Goal: Information Seeking & Learning: Learn about a topic

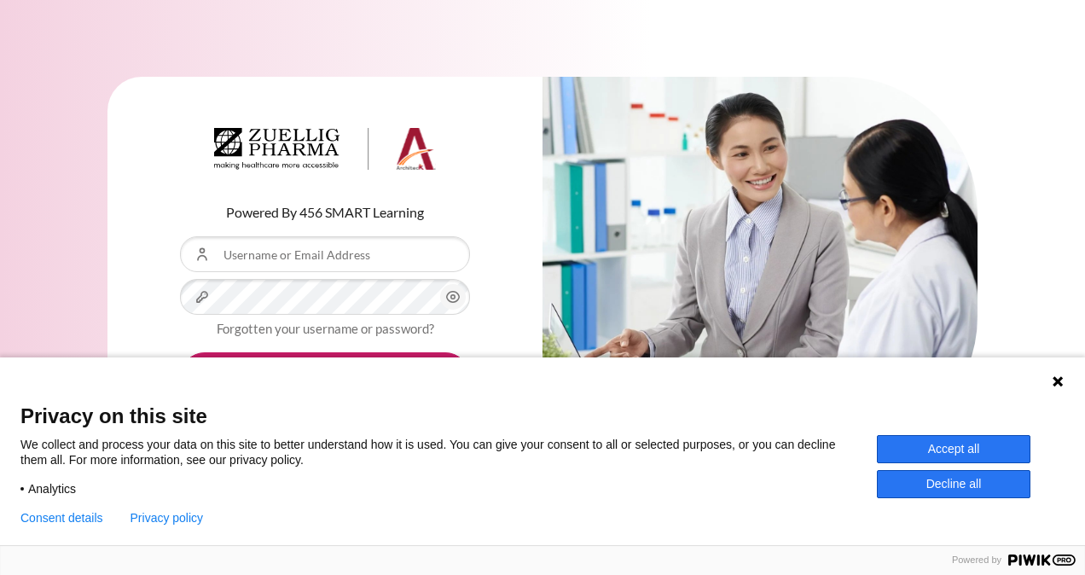
click at [508, 289] on div "Powered By 456 SMART Learning Username or Email Address Password Forgotten your…" at bounding box center [324, 265] width 435 height 377
click at [967, 456] on button "Accept all" at bounding box center [954, 449] width 154 height 28
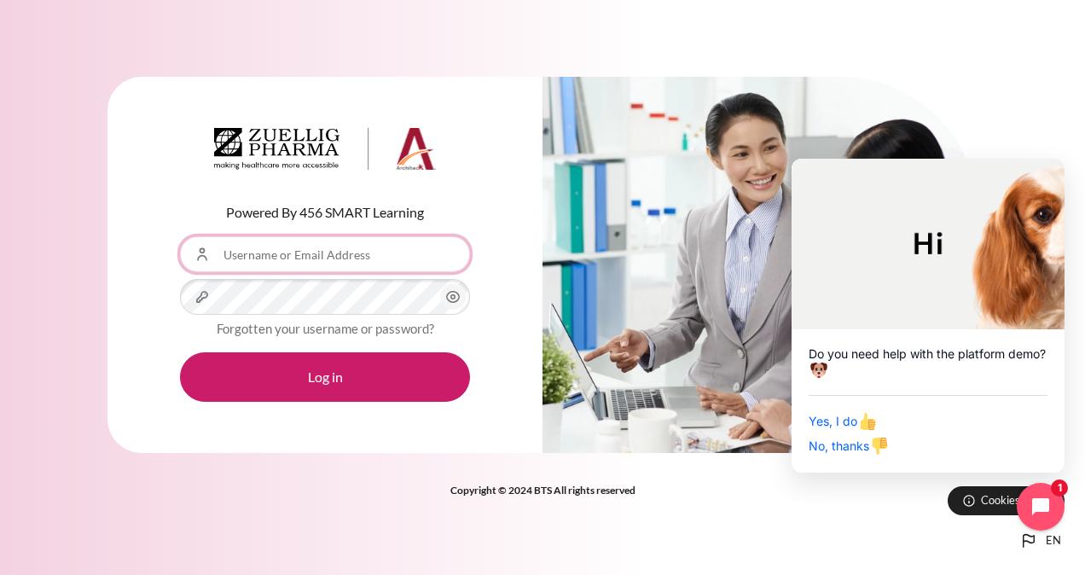
click at [299, 251] on input "Username or Email Address" at bounding box center [325, 254] width 290 height 36
type input "[EMAIL_ADDRESS][DOMAIN_NAME]"
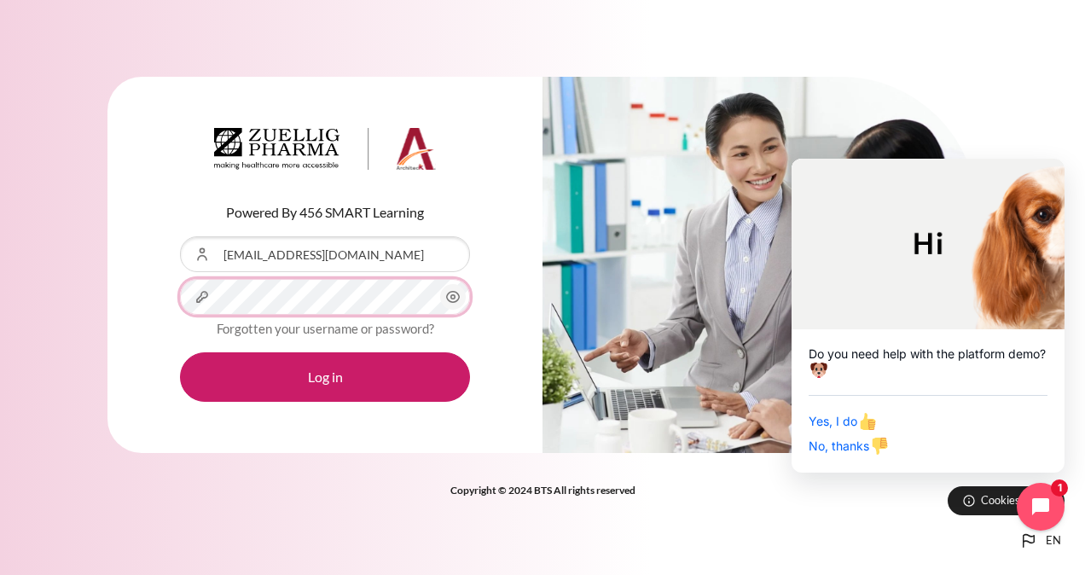
click at [180, 352] on button "Log in" at bounding box center [325, 376] width 290 height 49
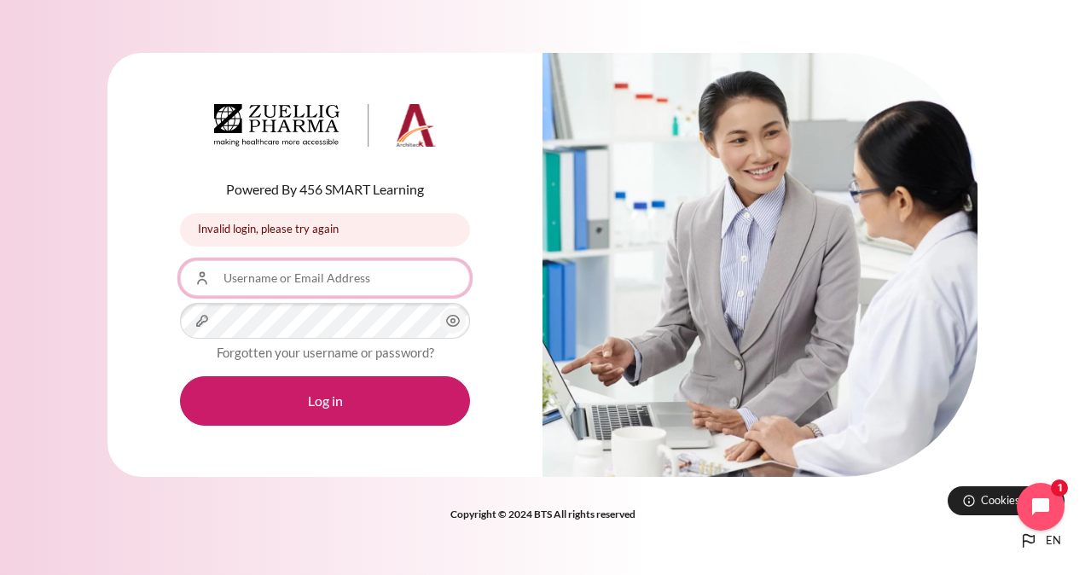
click at [317, 260] on input "Username or Email Address" at bounding box center [325, 278] width 290 height 36
type input "[EMAIL_ADDRESS][DOMAIN_NAME]"
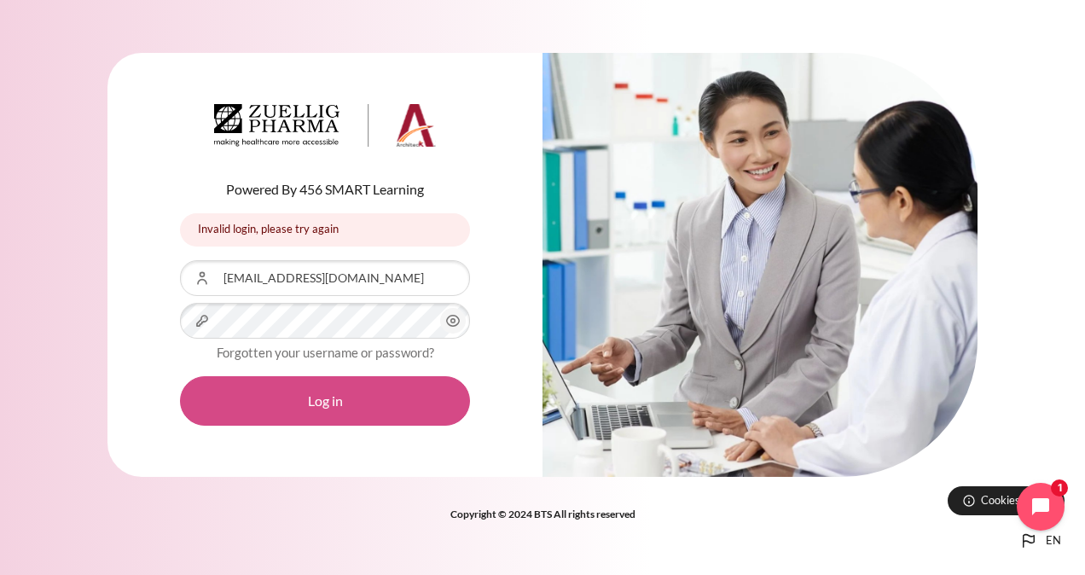
click at [317, 404] on button "Log in" at bounding box center [325, 400] width 290 height 49
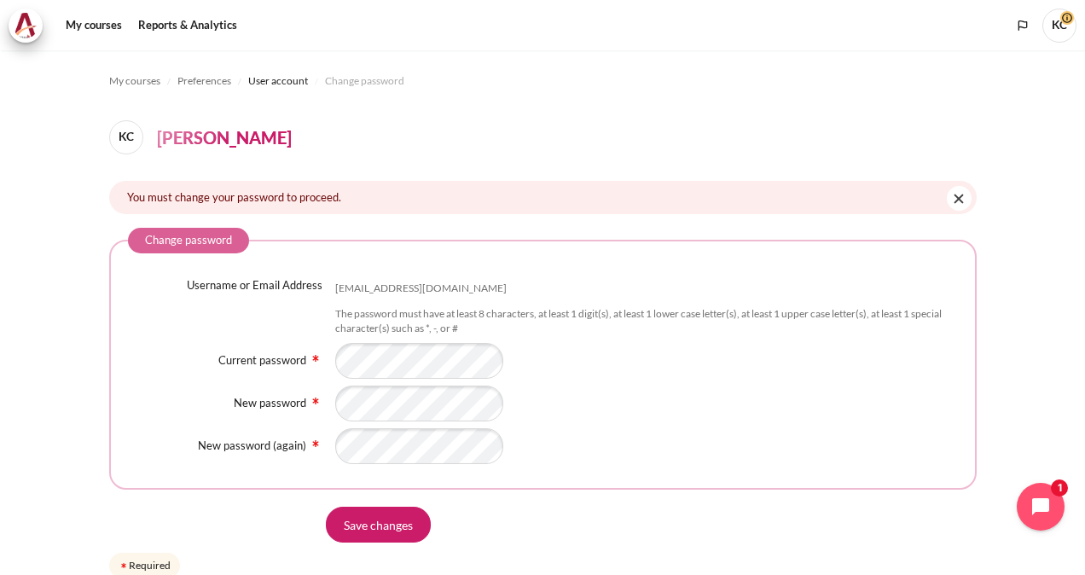
click at [556, 392] on div "Content" at bounding box center [646, 404] width 623 height 36
click at [369, 534] on input "Save changes" at bounding box center [378, 525] width 105 height 36
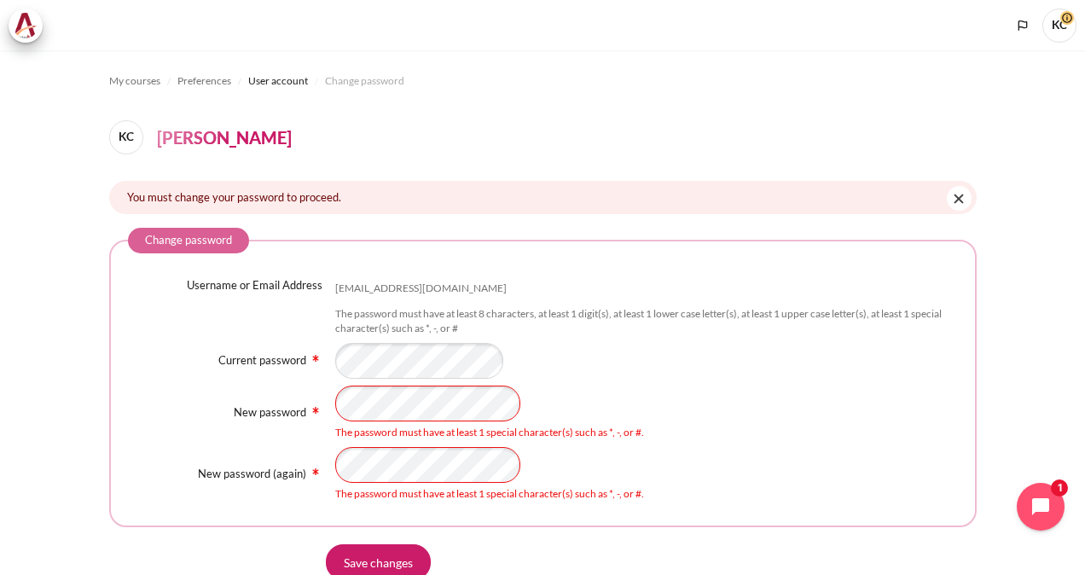
drag, startPoint x: 700, startPoint y: 410, endPoint x: 607, endPoint y: 410, distance: 92.1
click at [698, 408] on div "The password must have at least 1 special character(s) such as *, -, or #." at bounding box center [646, 413] width 623 height 55
click at [0, 442] on html "Skip to main content My courses KC" at bounding box center [542, 287] width 1085 height 575
click at [189, 387] on div "New password The password must have at least 1 special character(s) such as *, …" at bounding box center [543, 413] width 830 height 55
click at [787, 444] on div "Username or Email Address kellychen01@zuelligpharma.com The password must have …" at bounding box center [543, 389] width 830 height 224
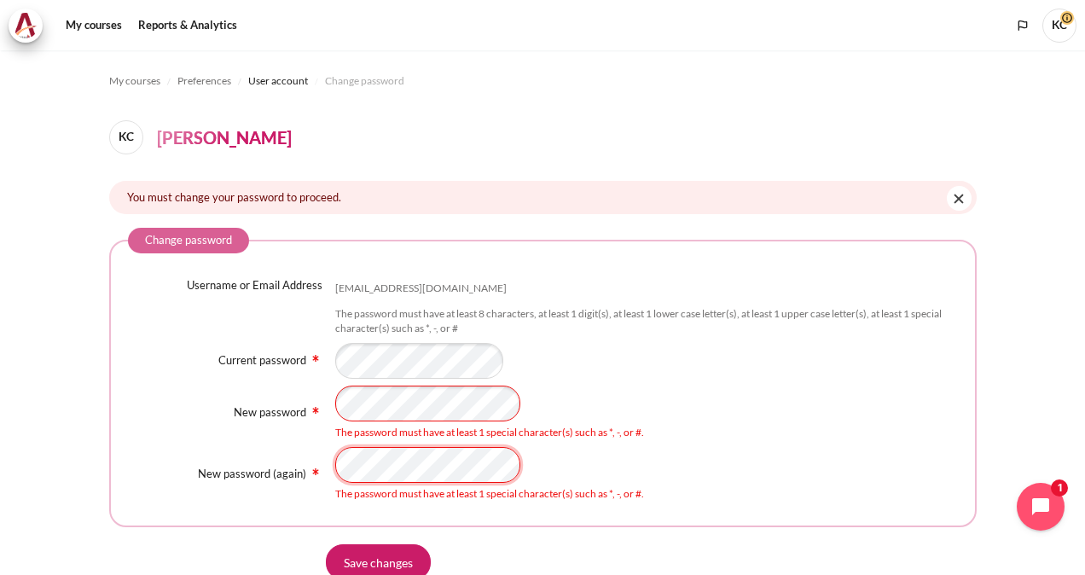
click at [94, 420] on section "My courses Preferences User account Change password KC Kelly Chen You must chan…" at bounding box center [542, 347] width 1085 height 595
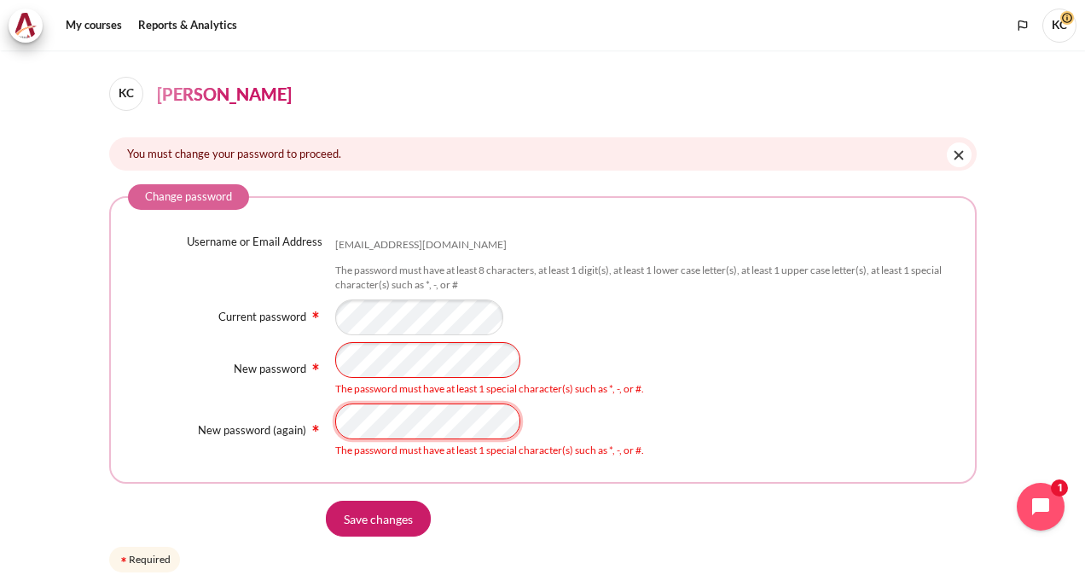
scroll to position [111, 0]
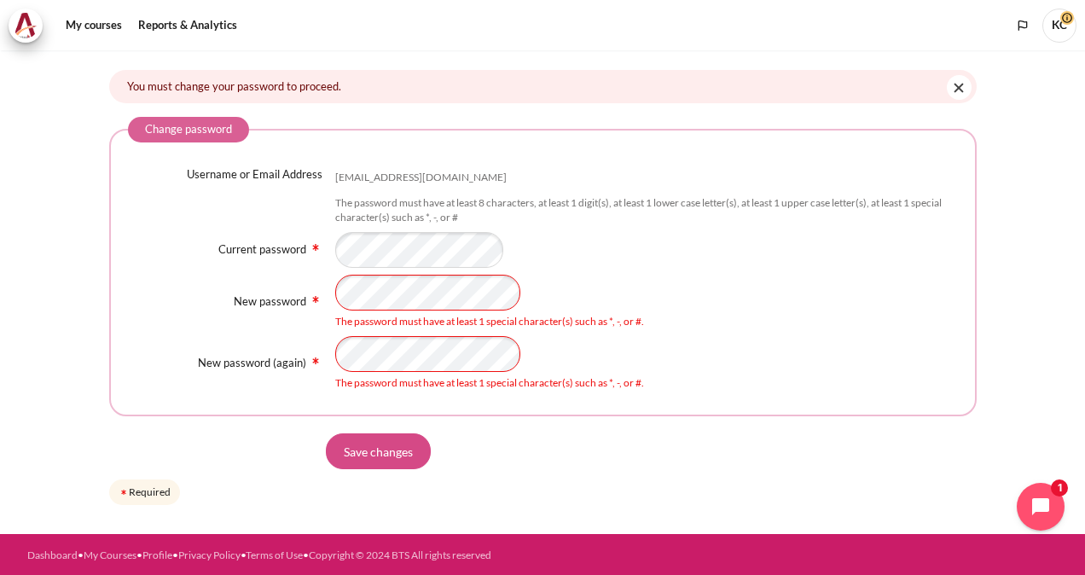
click at [363, 448] on input "Save changes" at bounding box center [378, 451] width 105 height 36
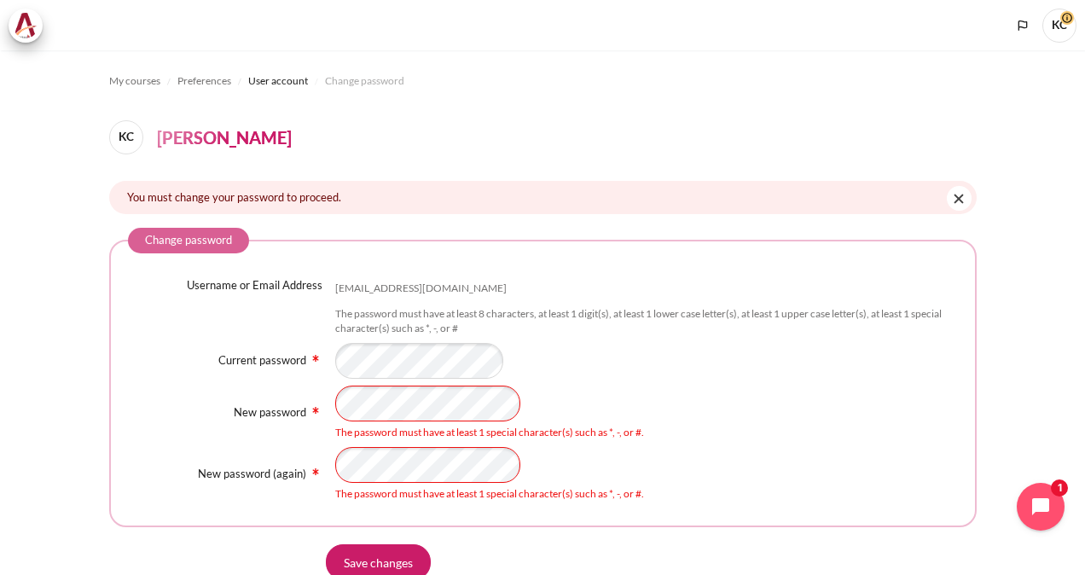
click at [191, 387] on div "New password The password must have at least 1 special character(s) such as *, …" at bounding box center [543, 413] width 830 height 55
click at [805, 425] on div "The password must have at least 1 special character(s) such as *, -, or #." at bounding box center [646, 432] width 623 height 15
click at [0, 445] on html "Skip to main content My courses KC" at bounding box center [542, 287] width 1085 height 575
click at [363, 565] on input "Save changes" at bounding box center [378, 562] width 105 height 36
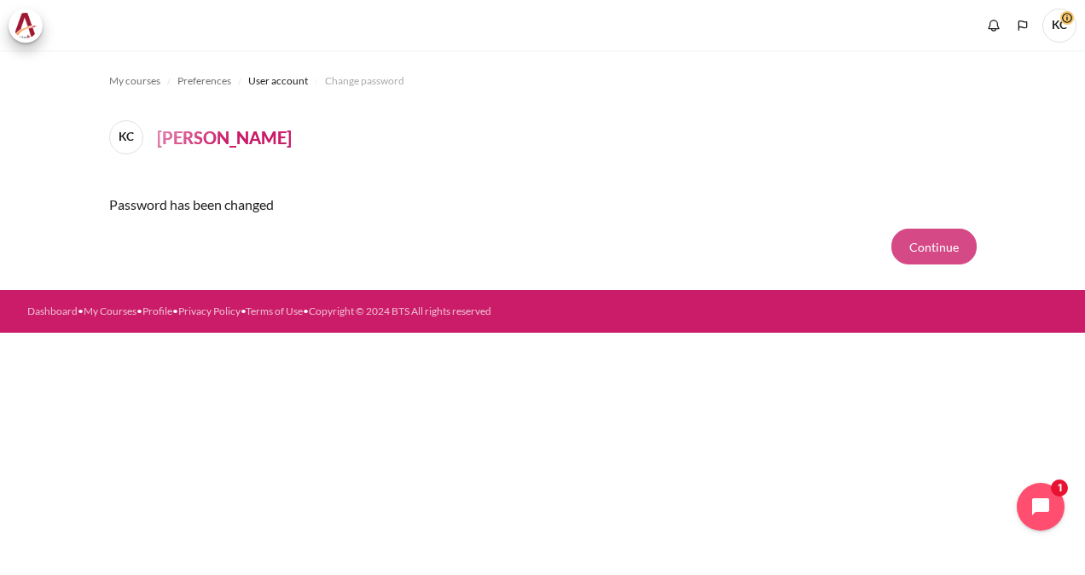
click at [950, 245] on button "Continue" at bounding box center [934, 247] width 85 height 36
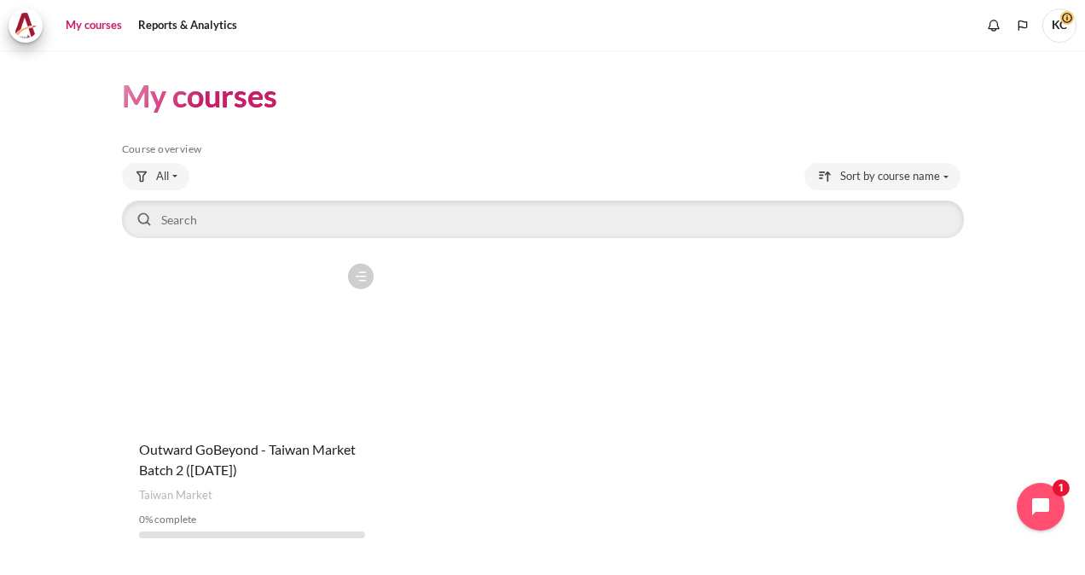
click at [986, 87] on section "My courses Skip Course overview Course overview All" at bounding box center [543, 315] width 1060 height 531
click at [278, 362] on figure "Content" at bounding box center [252, 340] width 260 height 171
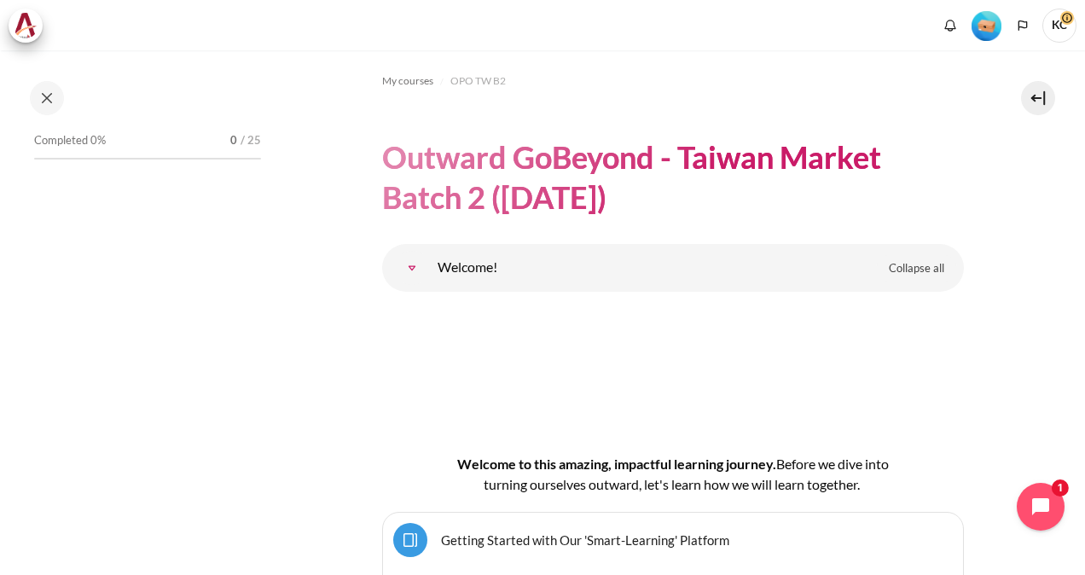
click at [428, 263] on link "Welcome!" at bounding box center [412, 268] width 34 height 34
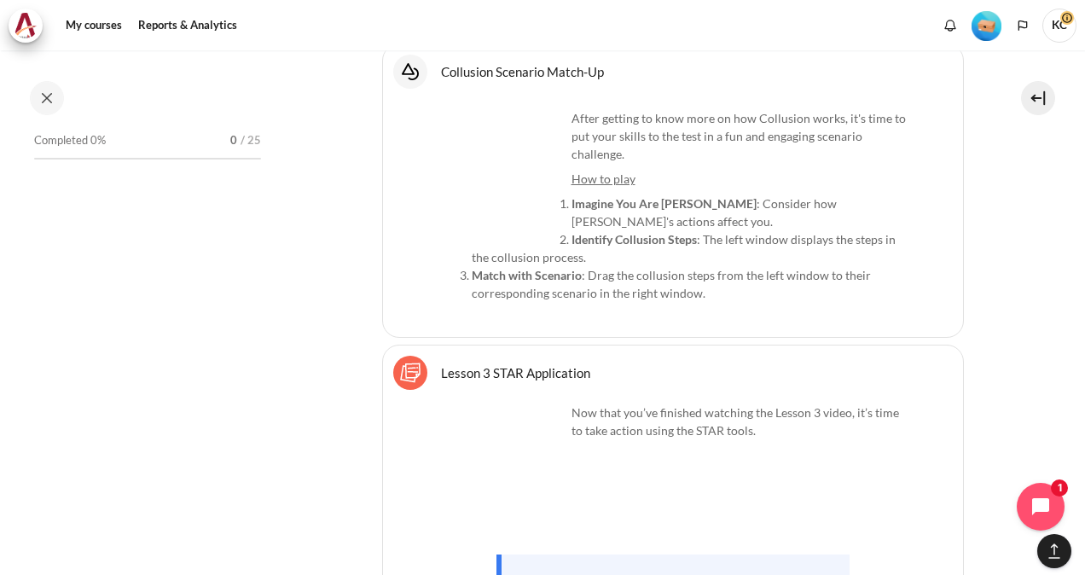
scroll to position [6806, 0]
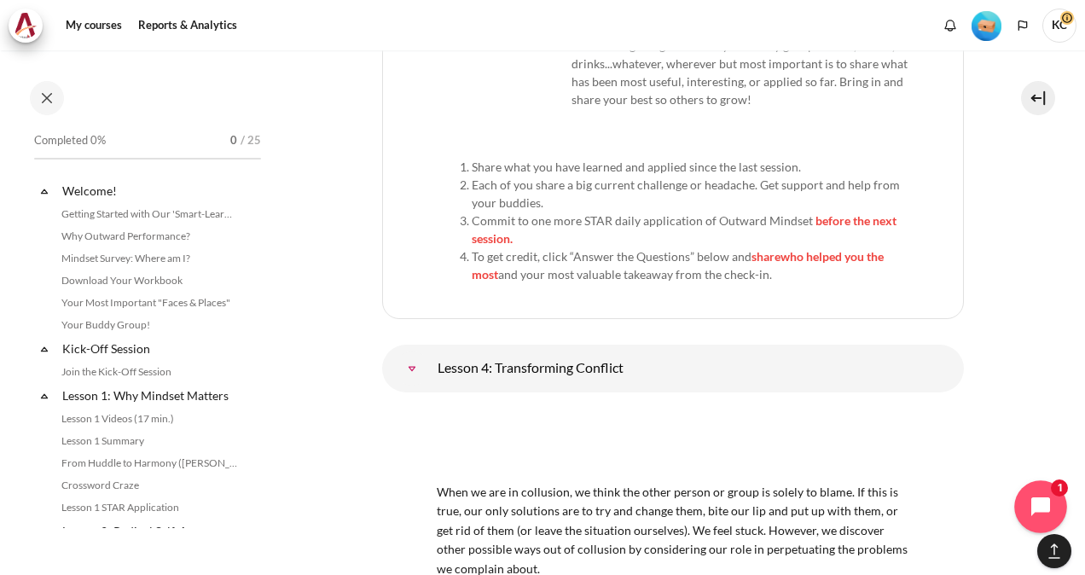
click at [1047, 517] on button "Open chat widget" at bounding box center [1040, 506] width 53 height 53
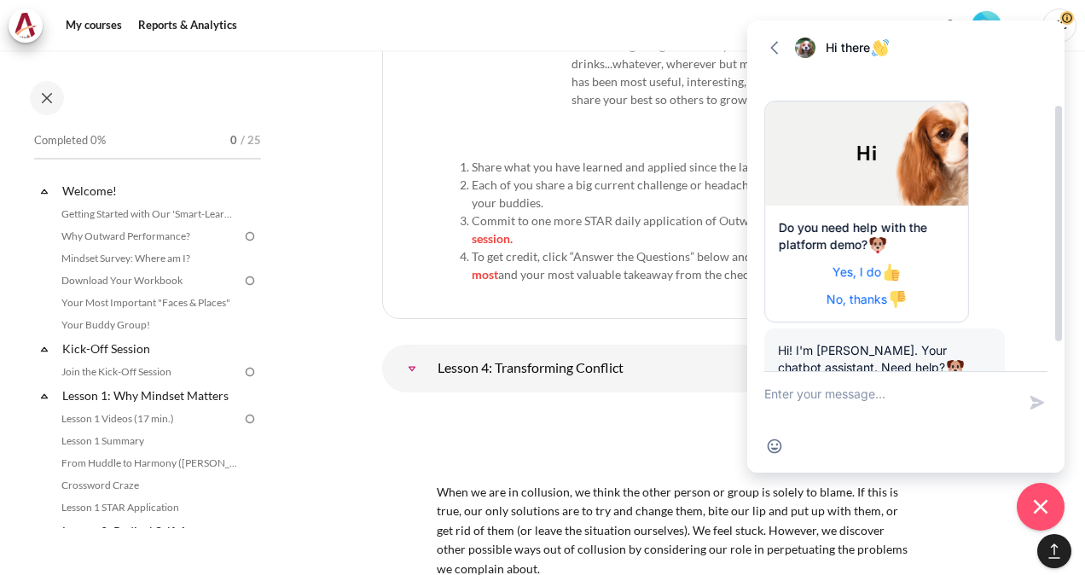
scroll to position [224, 0]
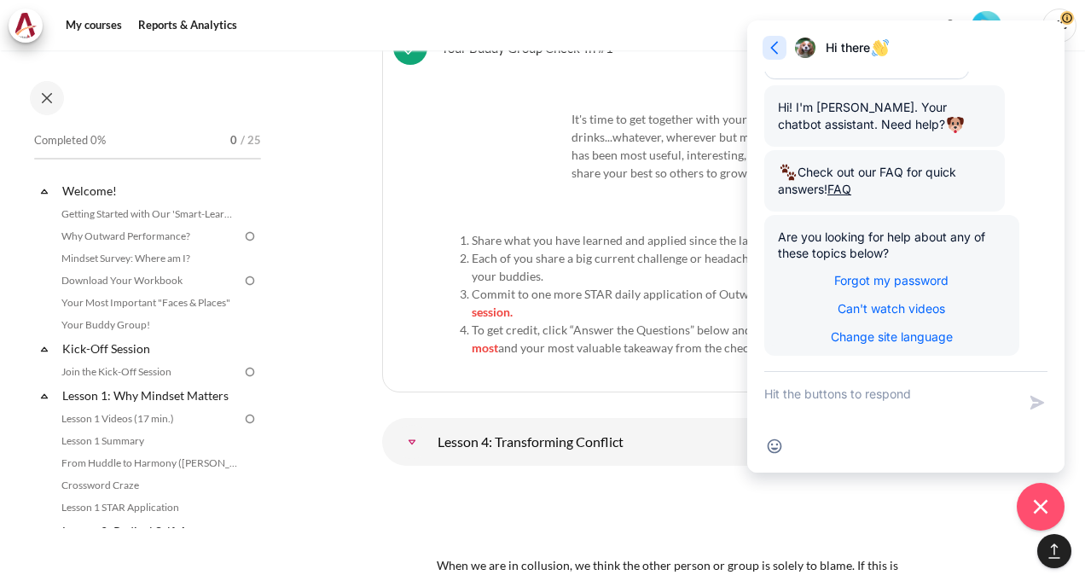
click at [766, 45] on icon "button" at bounding box center [774, 47] width 17 height 17
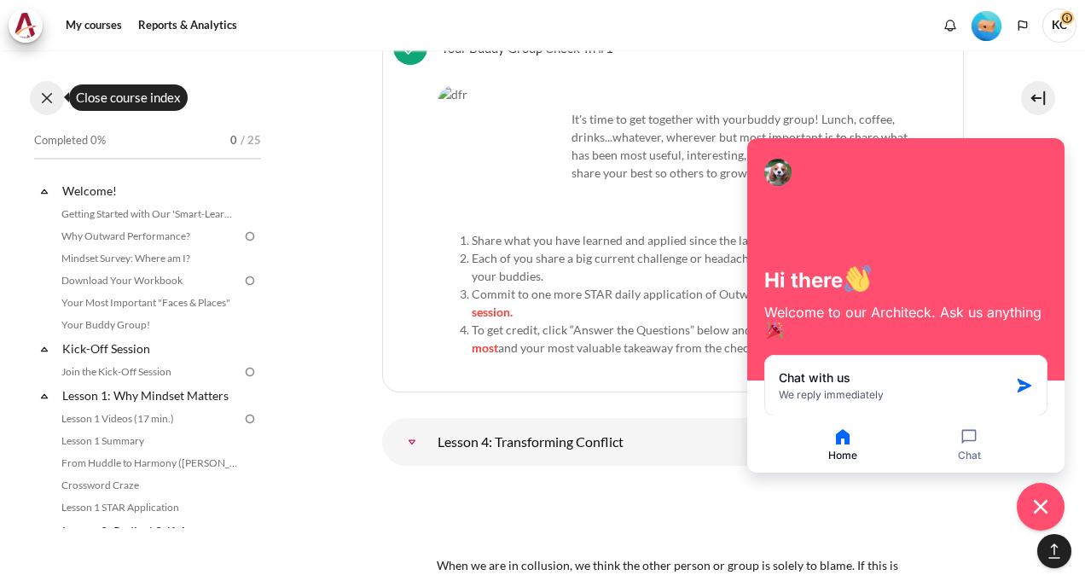
click at [49, 100] on button at bounding box center [47, 98] width 34 height 34
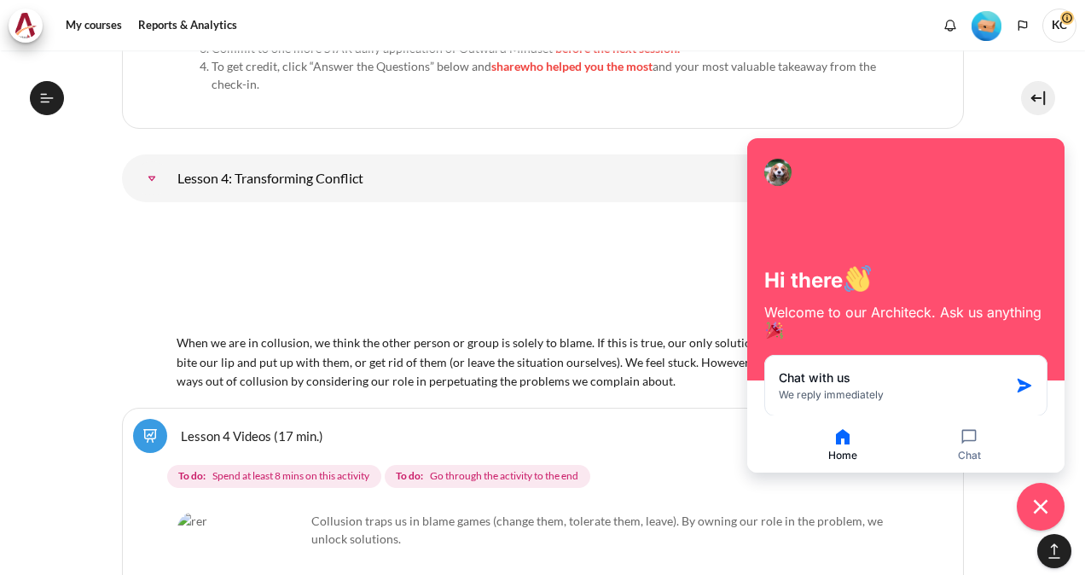
click at [985, 131] on section "My courses OPO TW B2 Outward GoBeyond - Taiwan Market Batch 2 (Sep 2025) Leave …" at bounding box center [543, 220] width 1060 height 13952
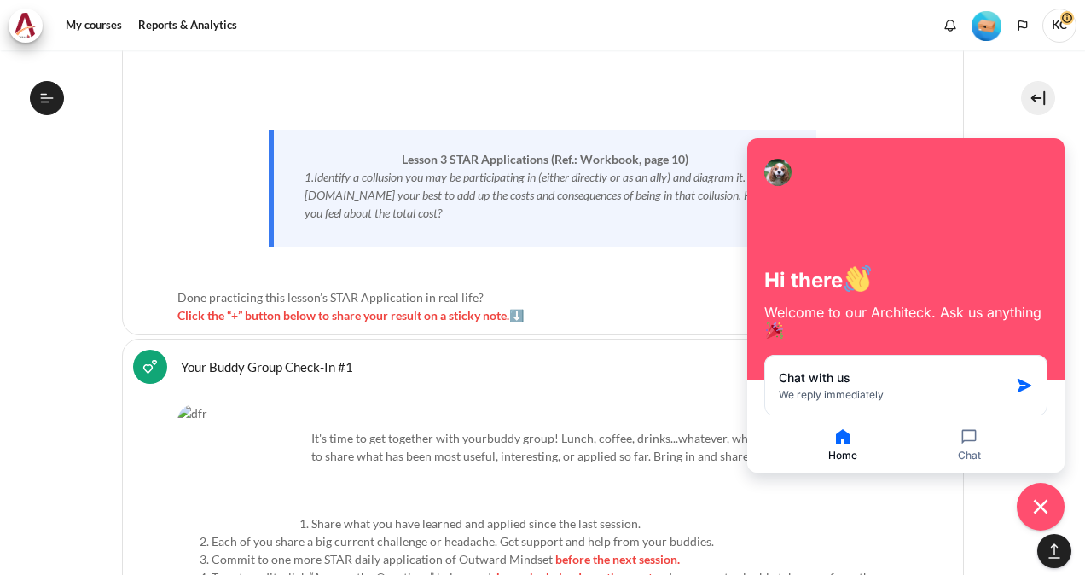
scroll to position [6295, 0]
click at [26, 27] on img at bounding box center [26, 26] width 24 height 26
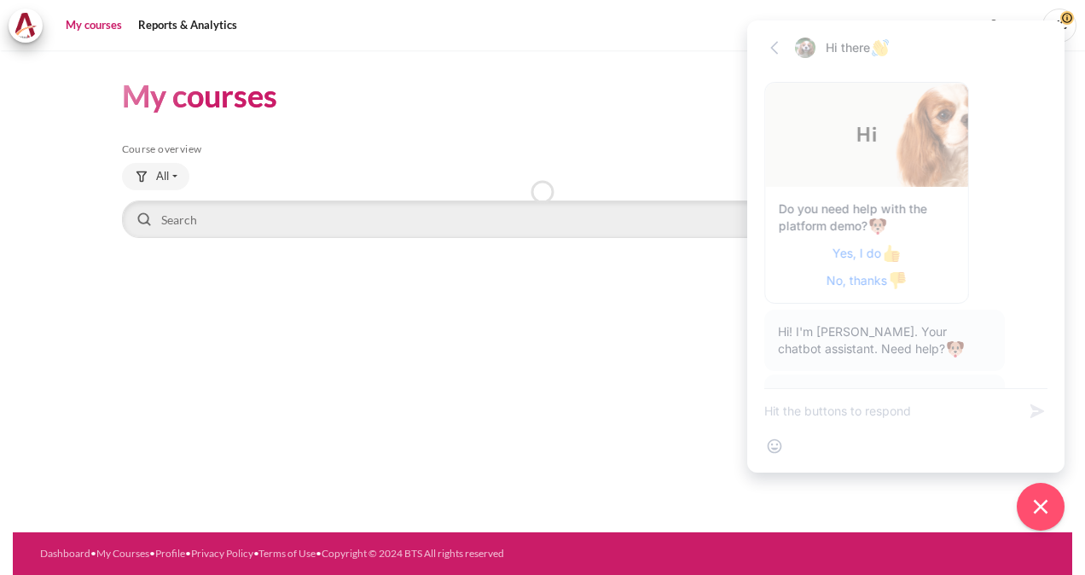
scroll to position [208, 0]
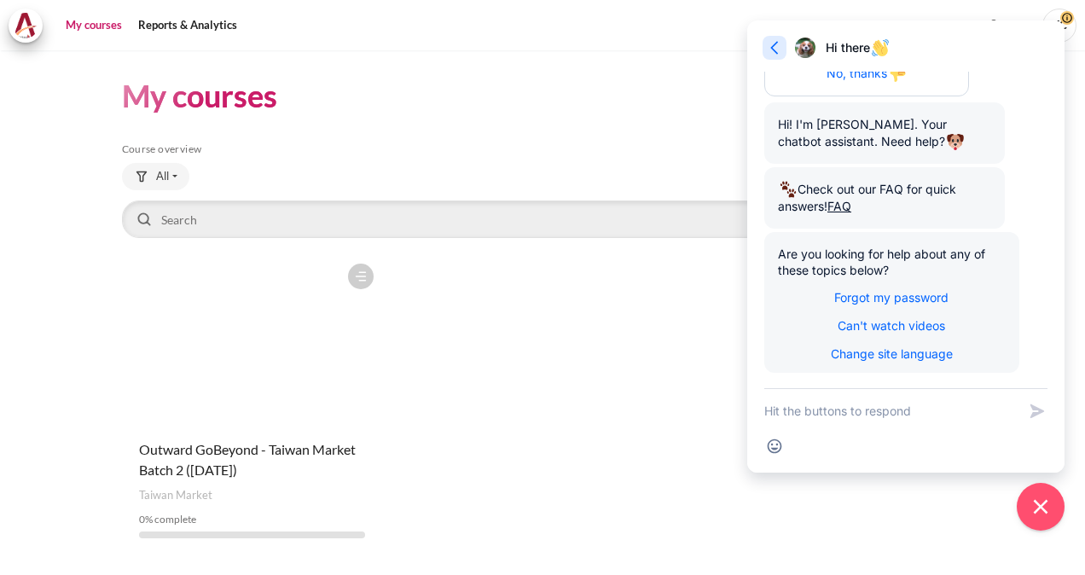
click at [776, 44] on icon "button" at bounding box center [774, 47] width 8 height 13
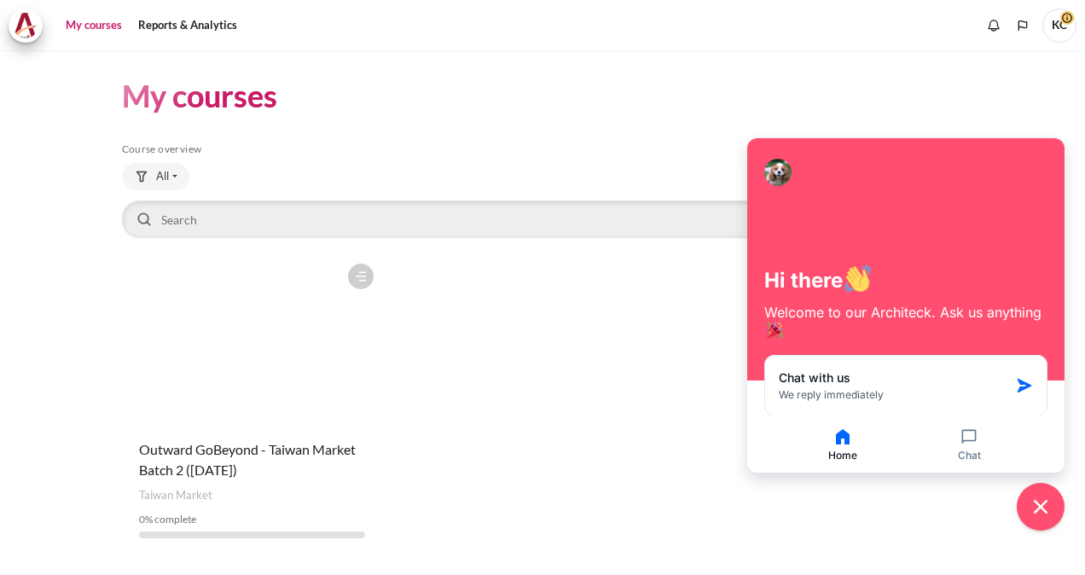
click at [759, 44] on nav "My courses" at bounding box center [542, 25] width 1085 height 50
click at [1047, 522] on button "Close chat widget" at bounding box center [1040, 506] width 53 height 53
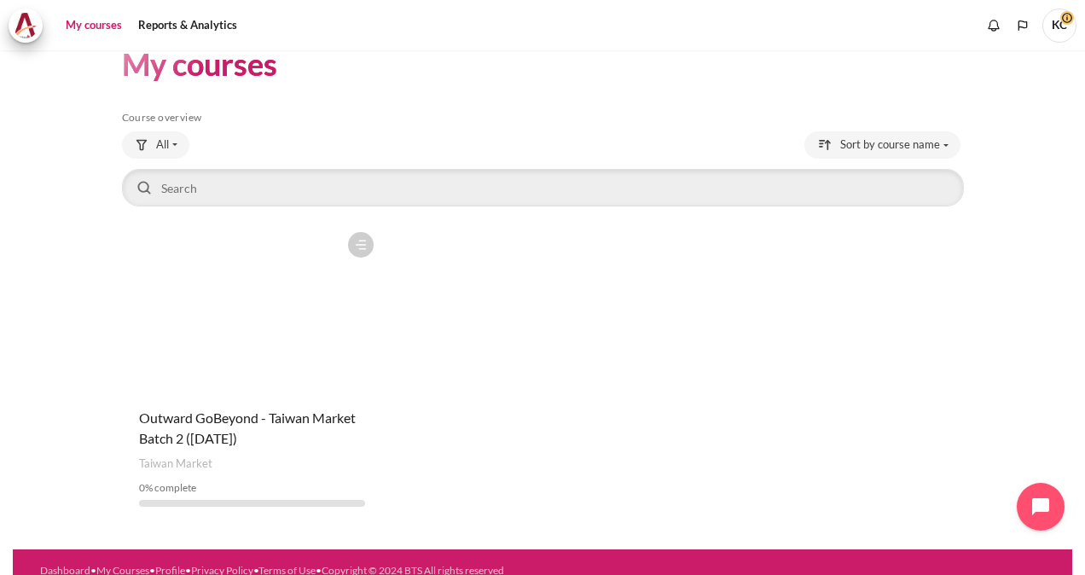
scroll to position [48, 0]
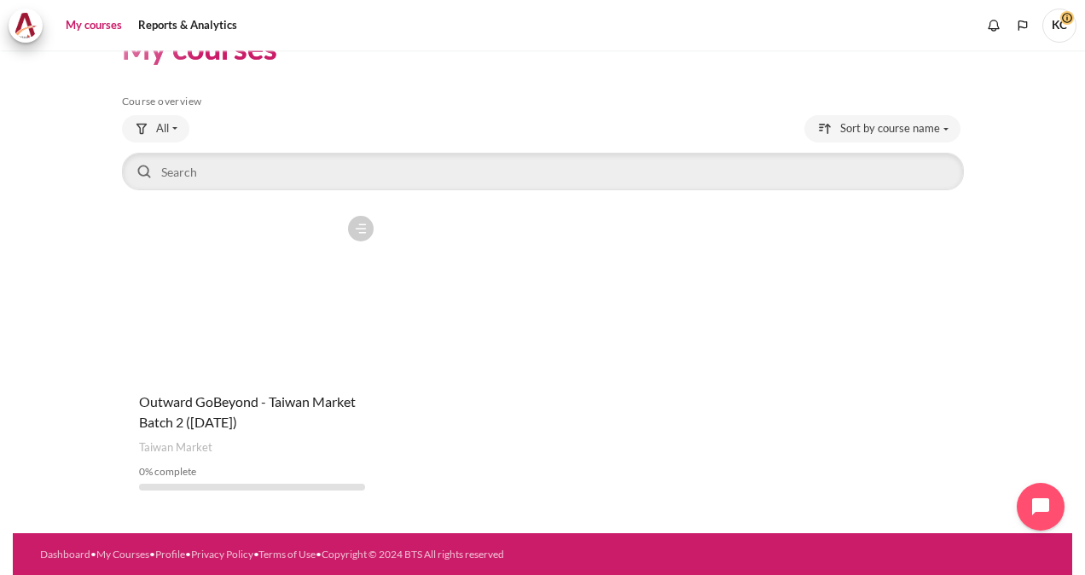
click at [249, 350] on figure "Content" at bounding box center [252, 292] width 260 height 171
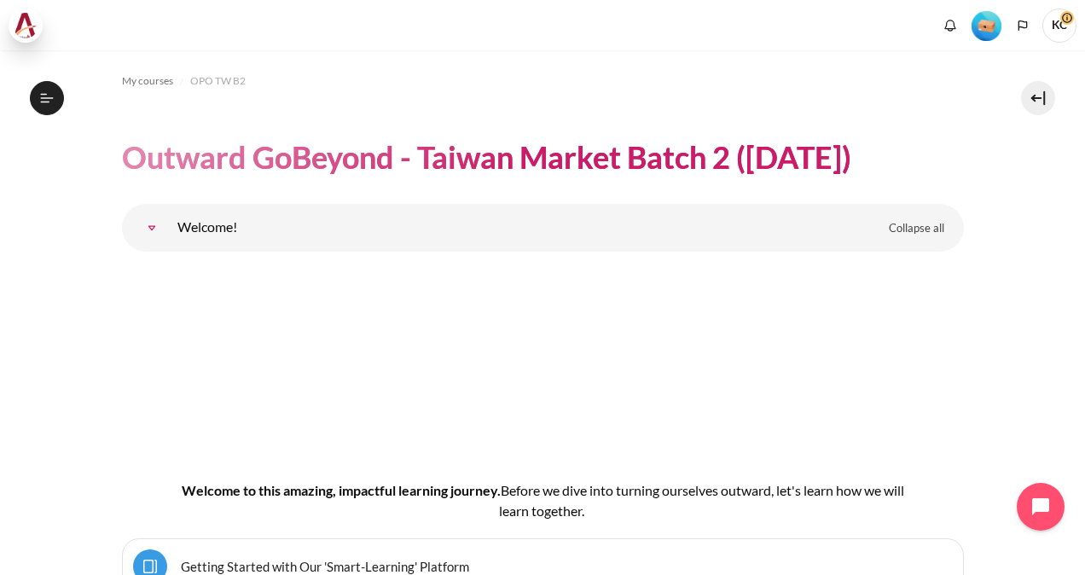
click at [29, 16] on img at bounding box center [26, 26] width 24 height 26
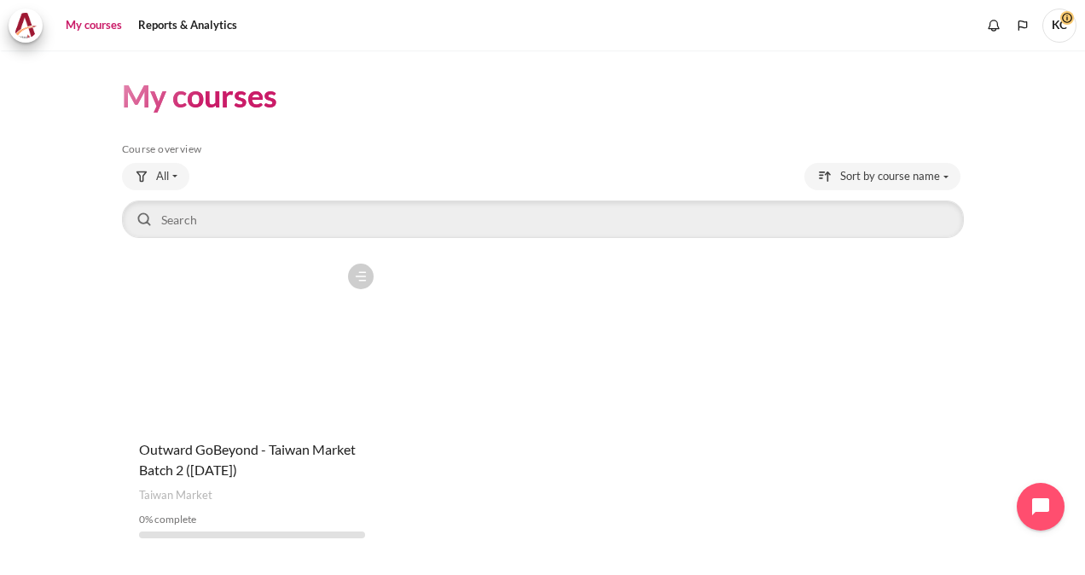
click at [1062, 22] on span "KC" at bounding box center [1060, 24] width 34 height 15
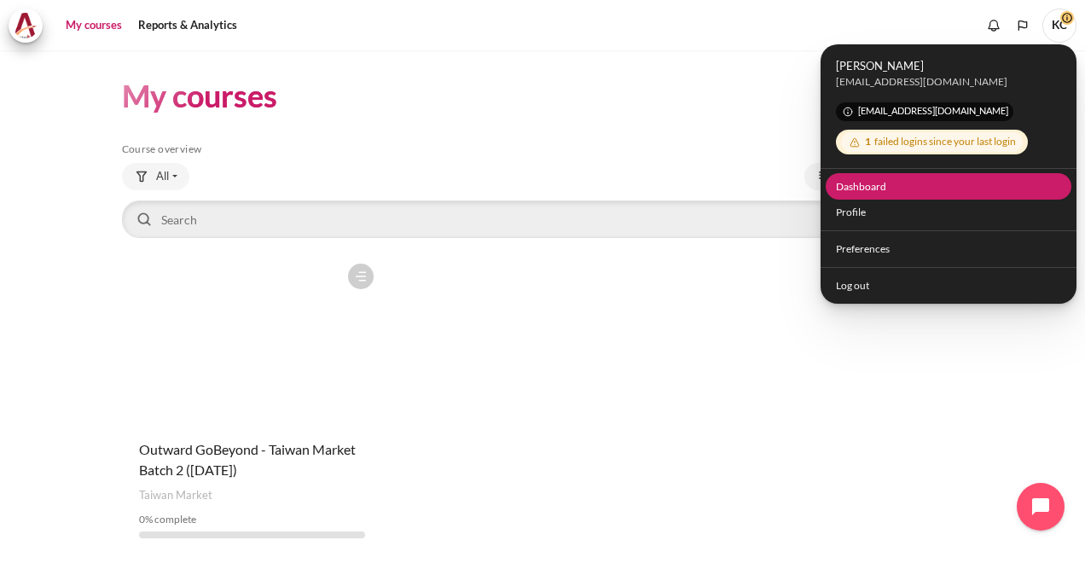
click at [857, 183] on link "Dashboard" at bounding box center [949, 186] width 247 height 26
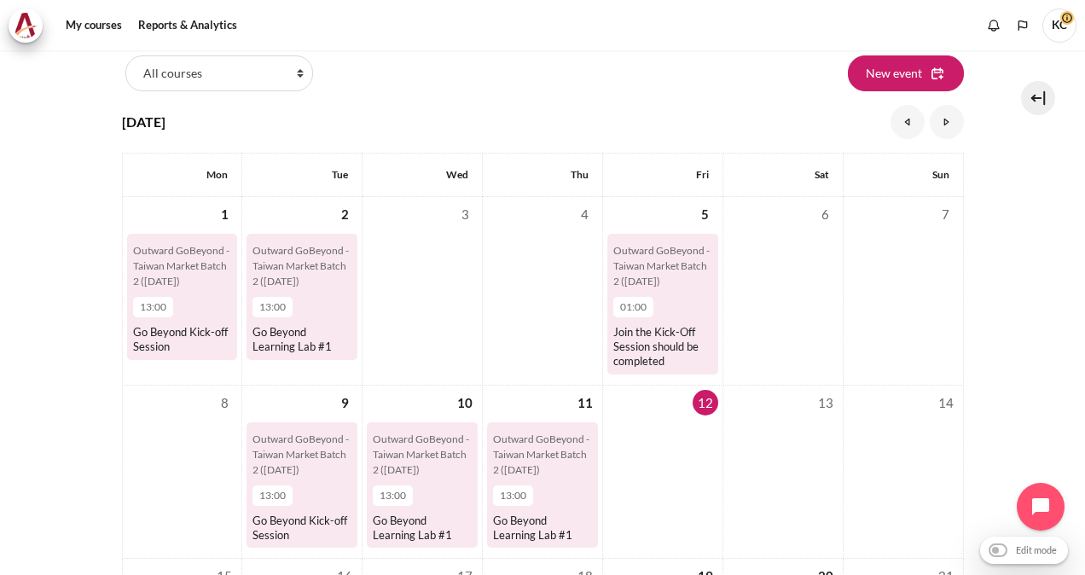
scroll to position [249, 0]
click at [96, 24] on link "My courses" at bounding box center [94, 26] width 68 height 34
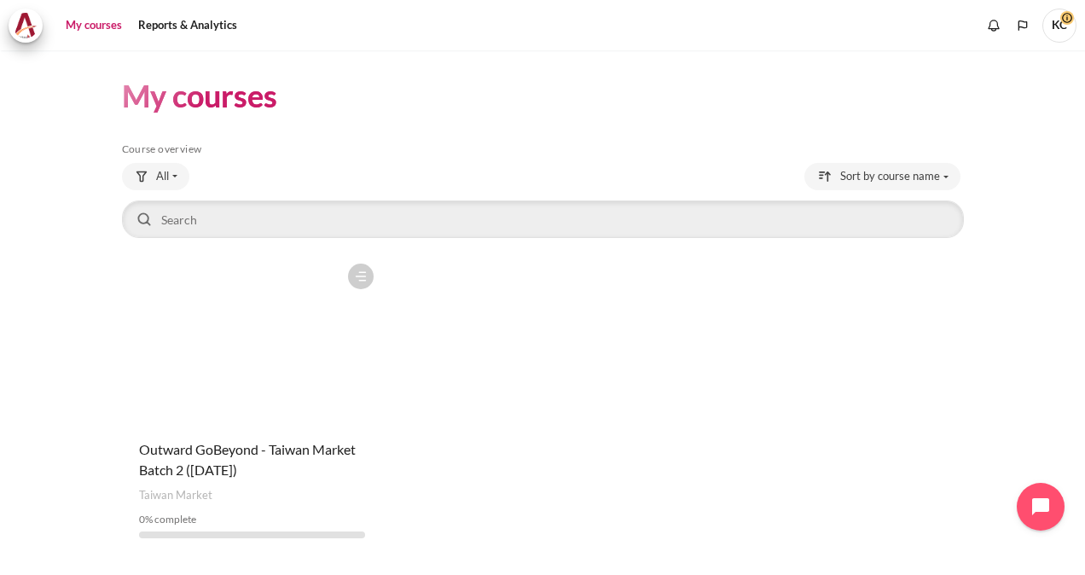
click at [265, 369] on figure "Content" at bounding box center [252, 340] width 260 height 171
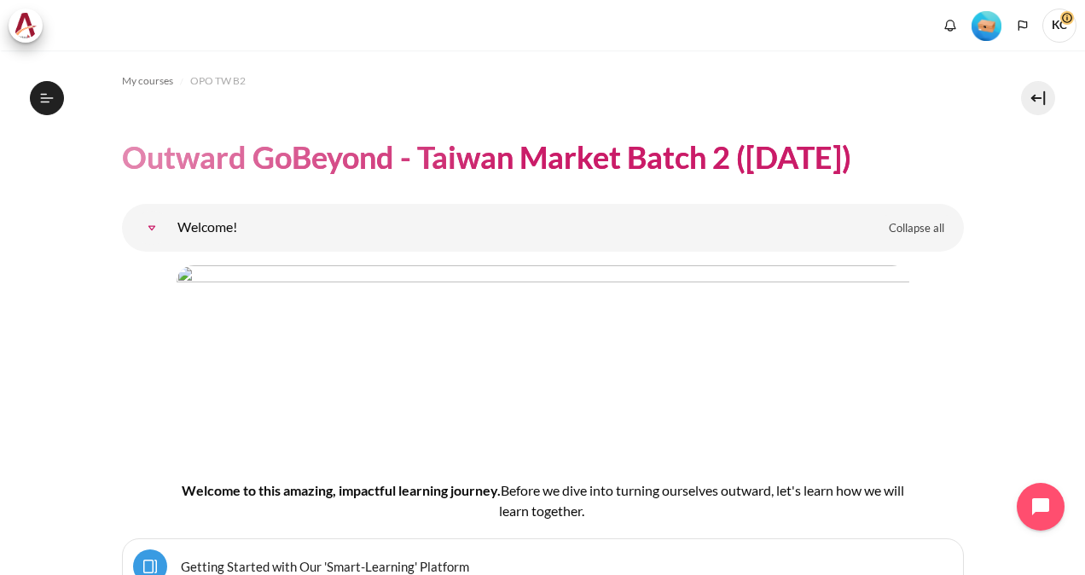
click at [985, 19] on img "Level #1" at bounding box center [987, 26] width 30 height 30
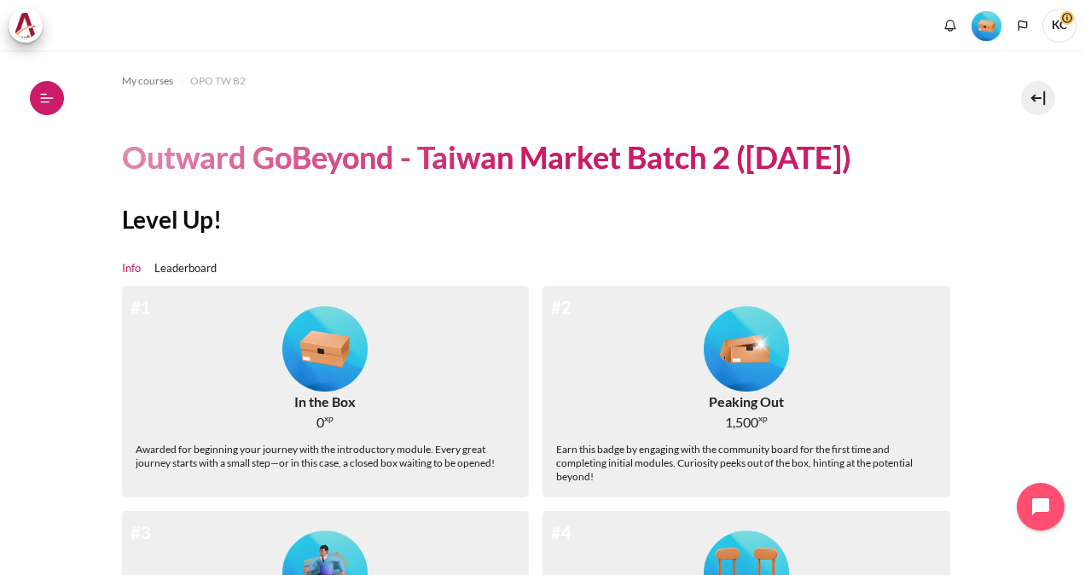
click at [48, 100] on icon at bounding box center [46, 97] width 15 height 15
click at [47, 101] on icon at bounding box center [46, 97] width 15 height 15
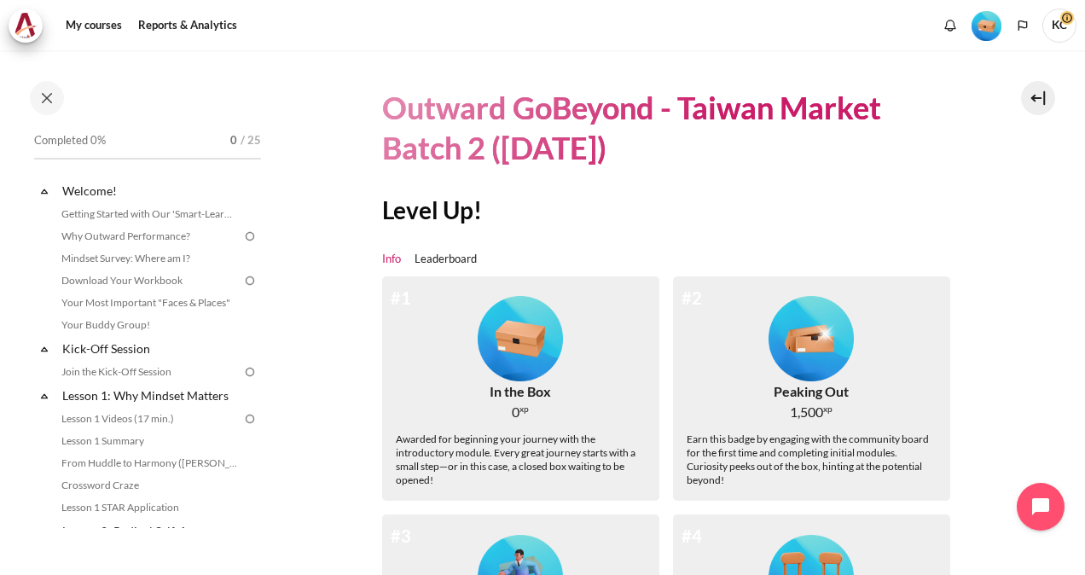
scroll to position [85, 0]
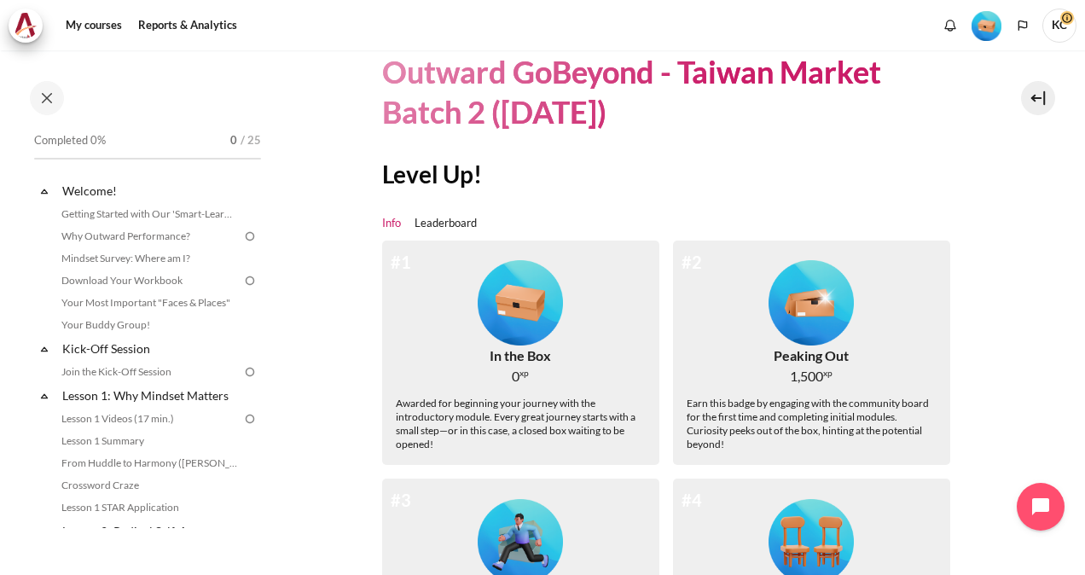
click at [520, 317] on img "Level #1" at bounding box center [520, 302] width 85 height 85
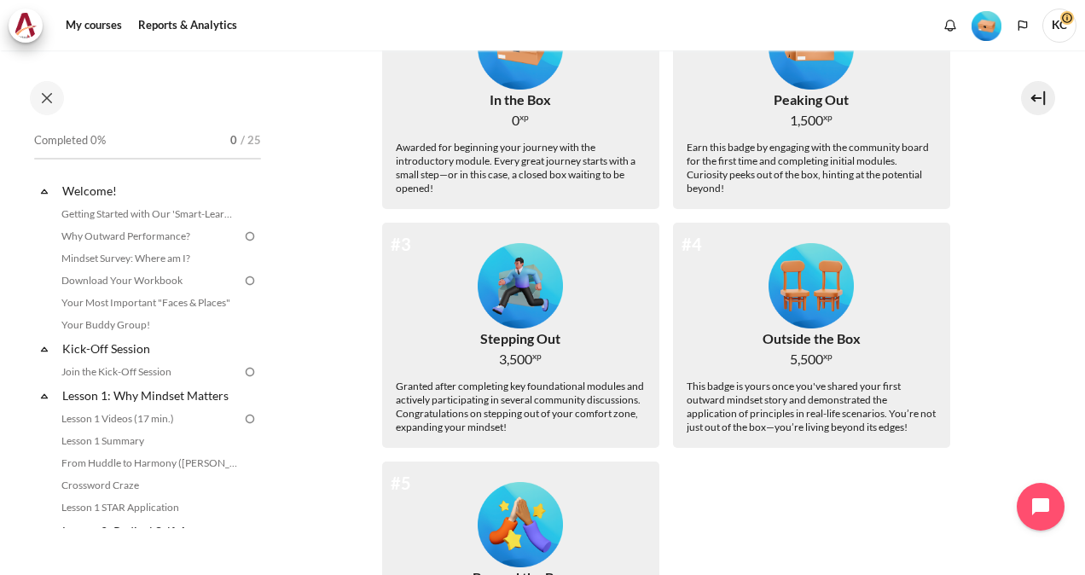
click at [469, 188] on div "Awarded for beginning your journey with the introductory module. Every great jo…" at bounding box center [521, 168] width 250 height 55
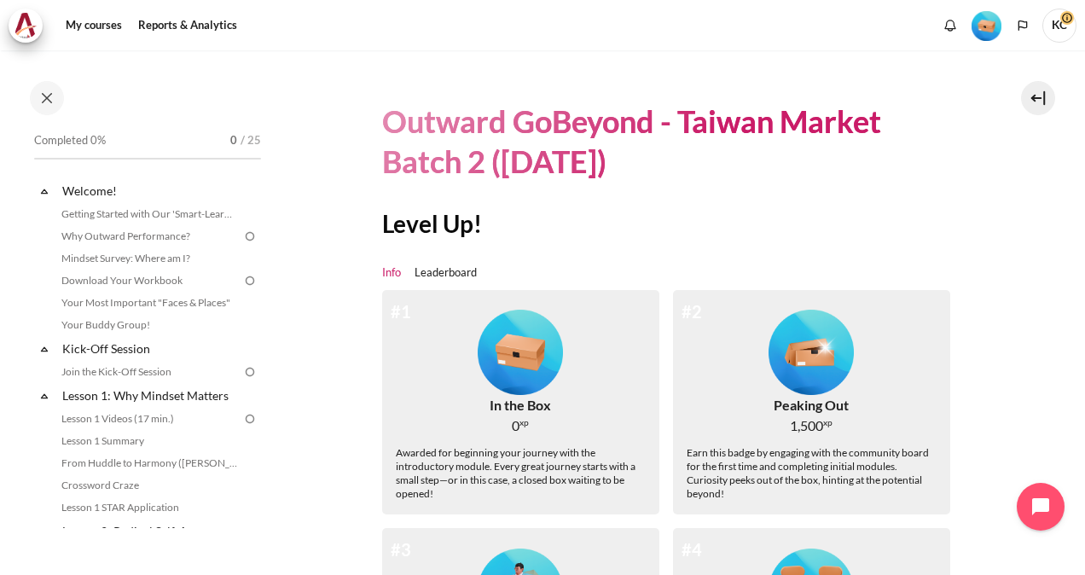
scroll to position [0, 0]
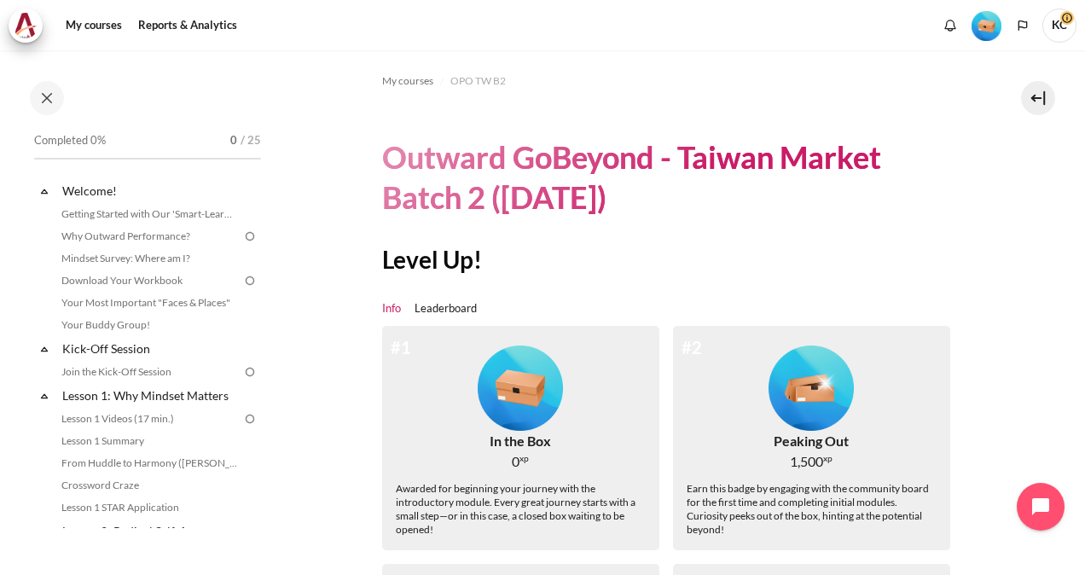
click at [514, 365] on img "Level #1" at bounding box center [520, 388] width 85 height 85
click at [147, 235] on link "Why Outward Performance?" at bounding box center [149, 236] width 186 height 20
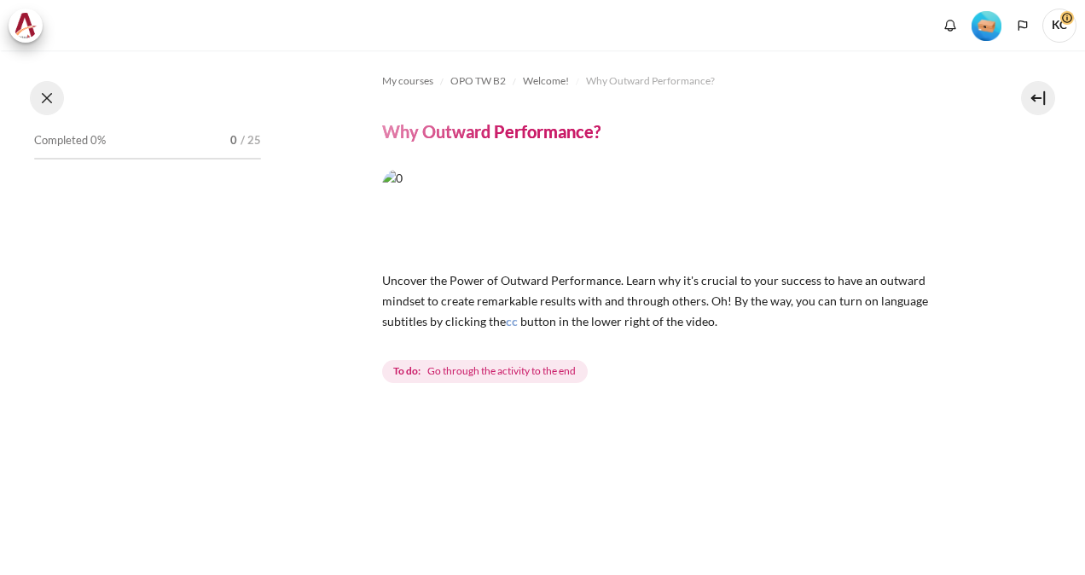
click at [48, 94] on button at bounding box center [47, 98] width 34 height 34
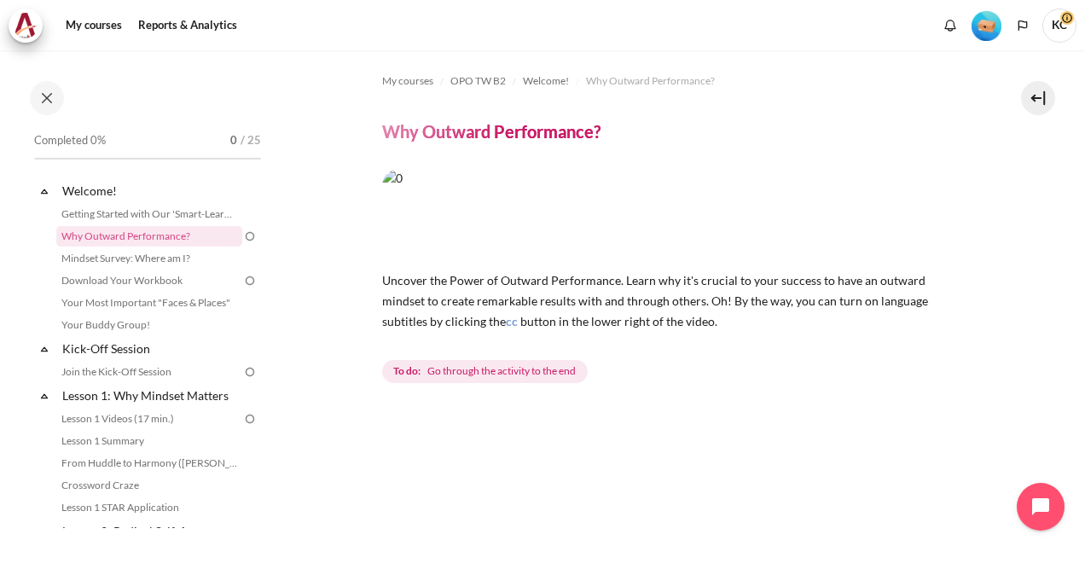
click at [694, 222] on img "Content" at bounding box center [673, 214] width 582 height 91
click at [593, 169] on img "Content" at bounding box center [673, 214] width 582 height 91
click at [650, 239] on img "Content" at bounding box center [673, 214] width 582 height 91
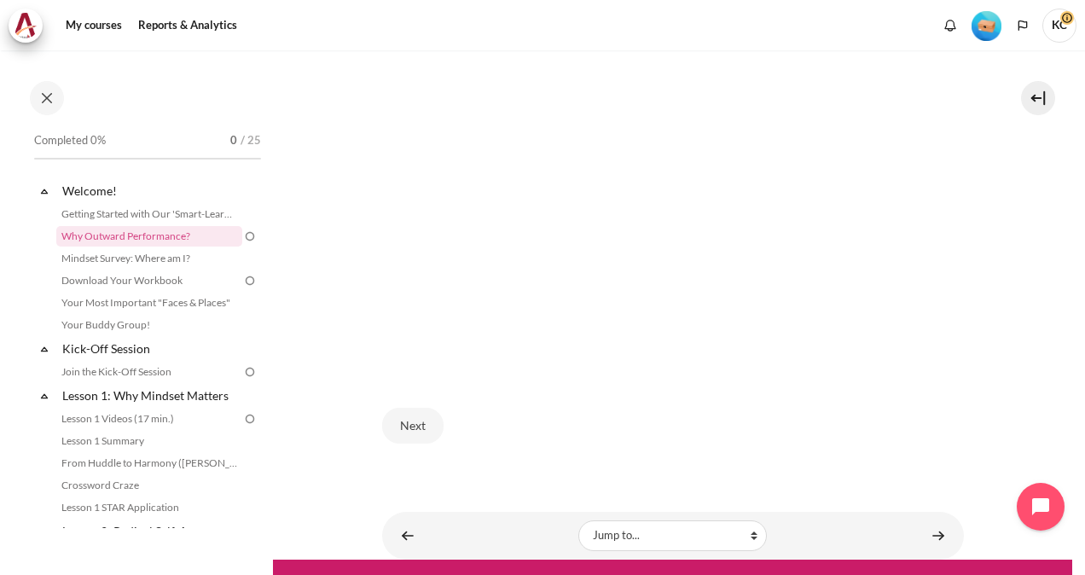
scroll to position [475, 0]
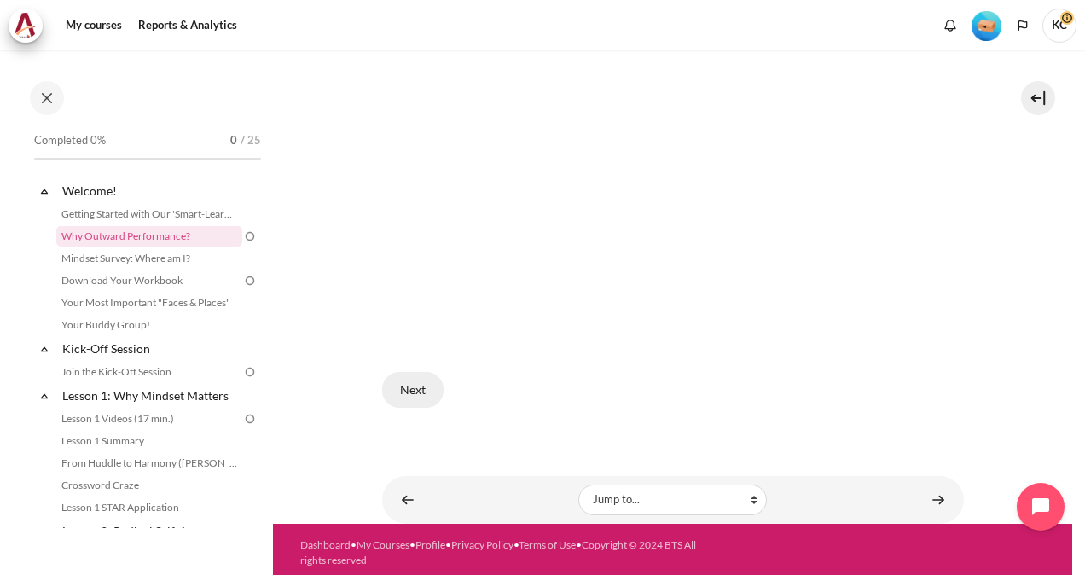
click at [414, 386] on button "Next" at bounding box center [412, 390] width 61 height 36
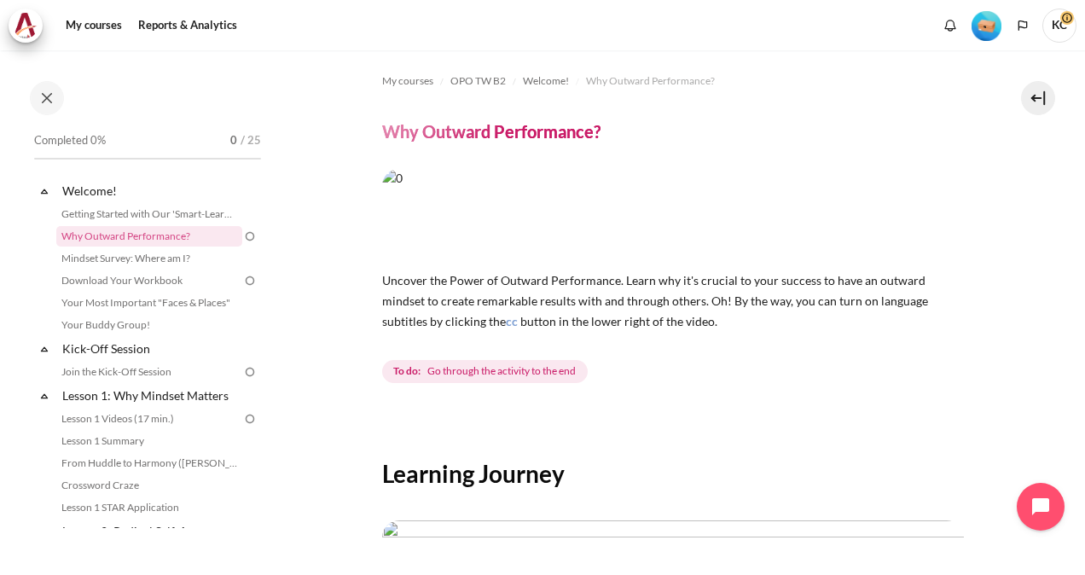
click at [986, 26] on img "Level #1" at bounding box center [987, 26] width 30 height 30
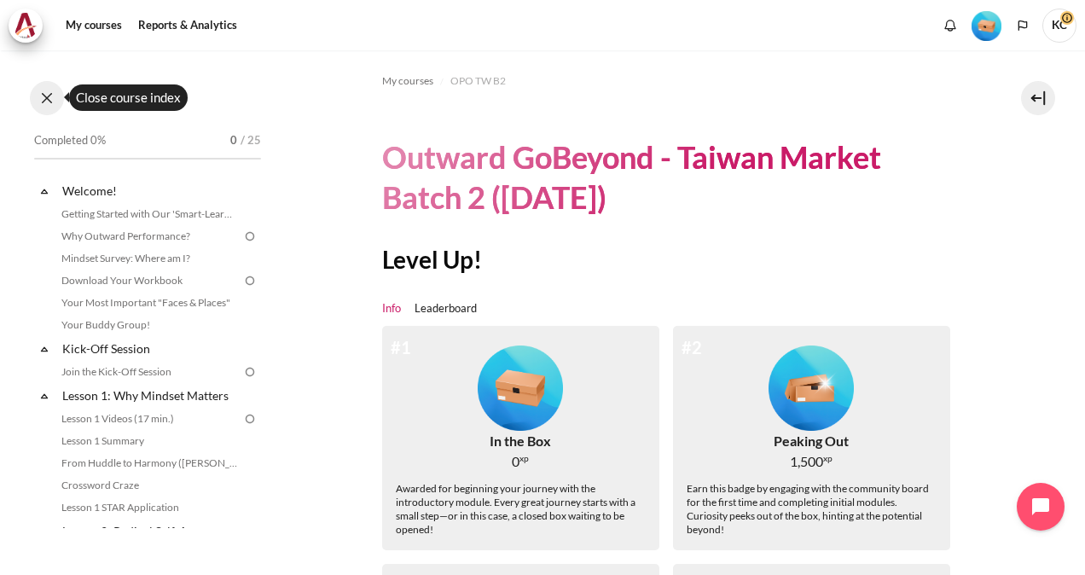
click at [47, 99] on button at bounding box center [47, 98] width 34 height 34
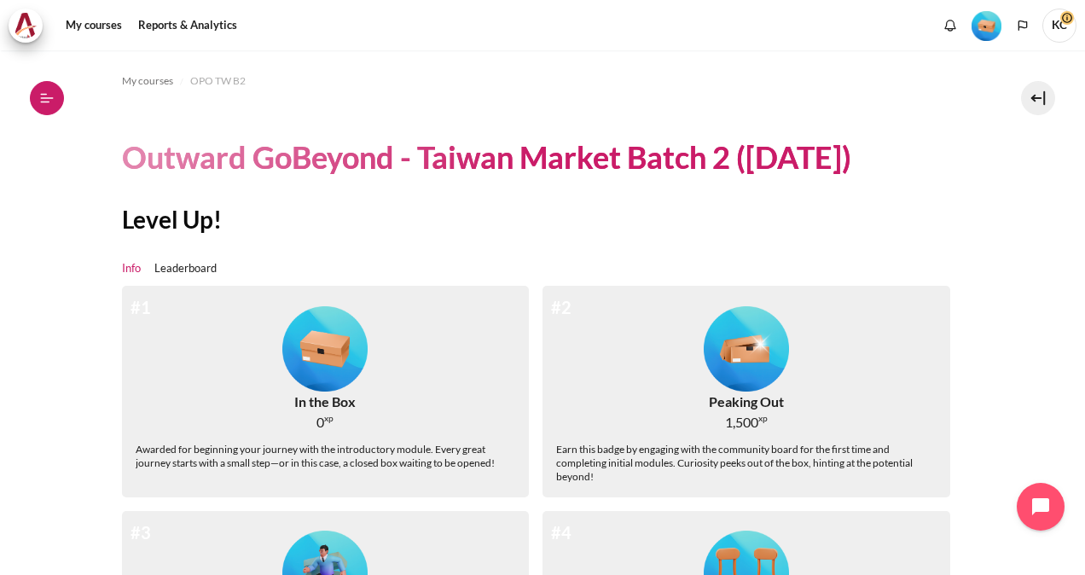
click at [47, 99] on icon at bounding box center [46, 97] width 15 height 15
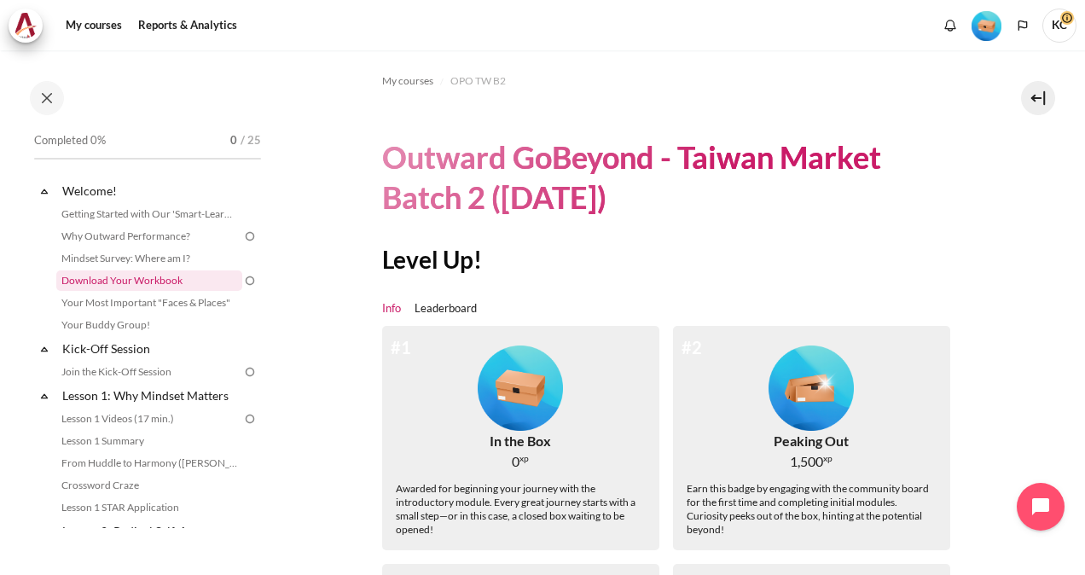
click at [108, 280] on link "Download Your Workbook" at bounding box center [149, 280] width 186 height 20
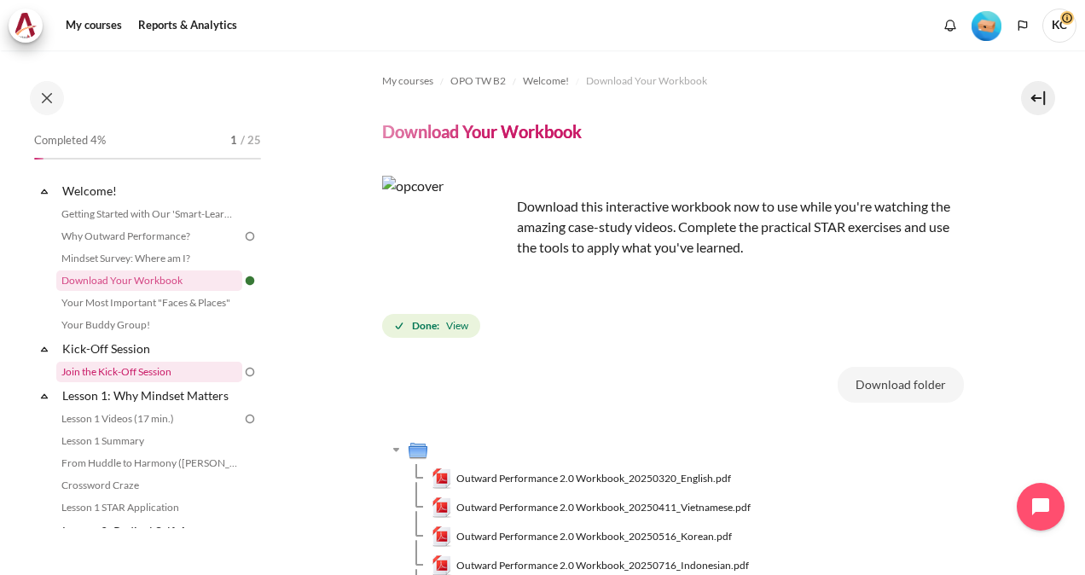
click at [128, 369] on link "Join the Kick-Off Session" at bounding box center [149, 372] width 186 height 20
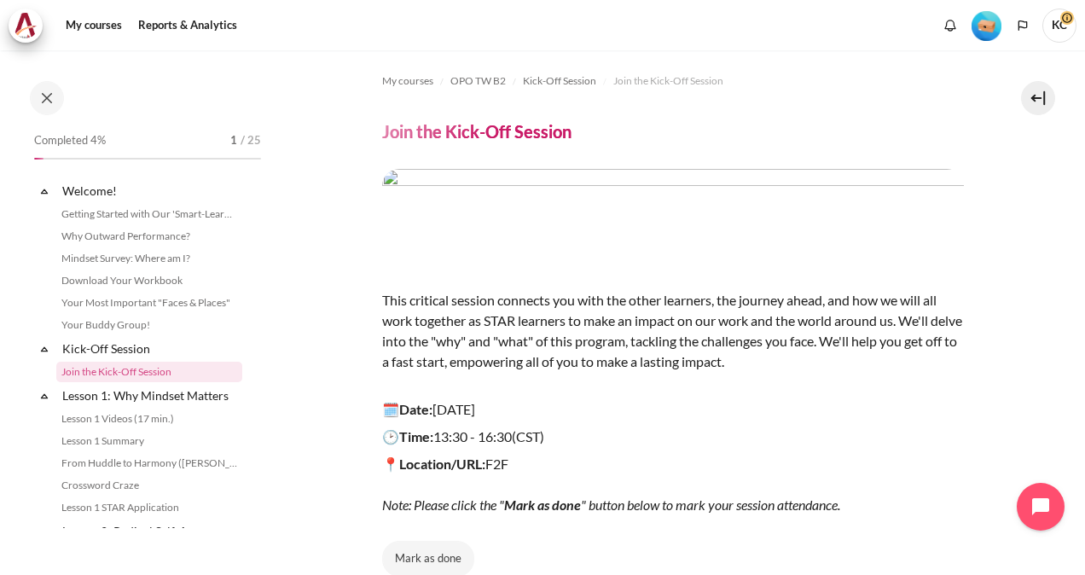
scroll to position [44, 0]
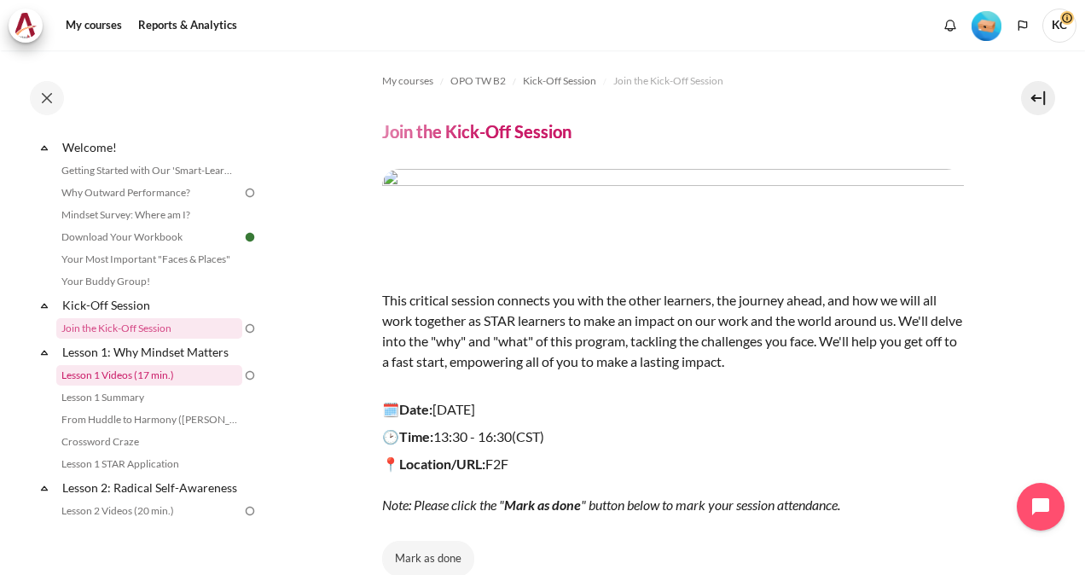
click at [110, 374] on link "Lesson 1 Videos (17 min.)" at bounding box center [149, 375] width 186 height 20
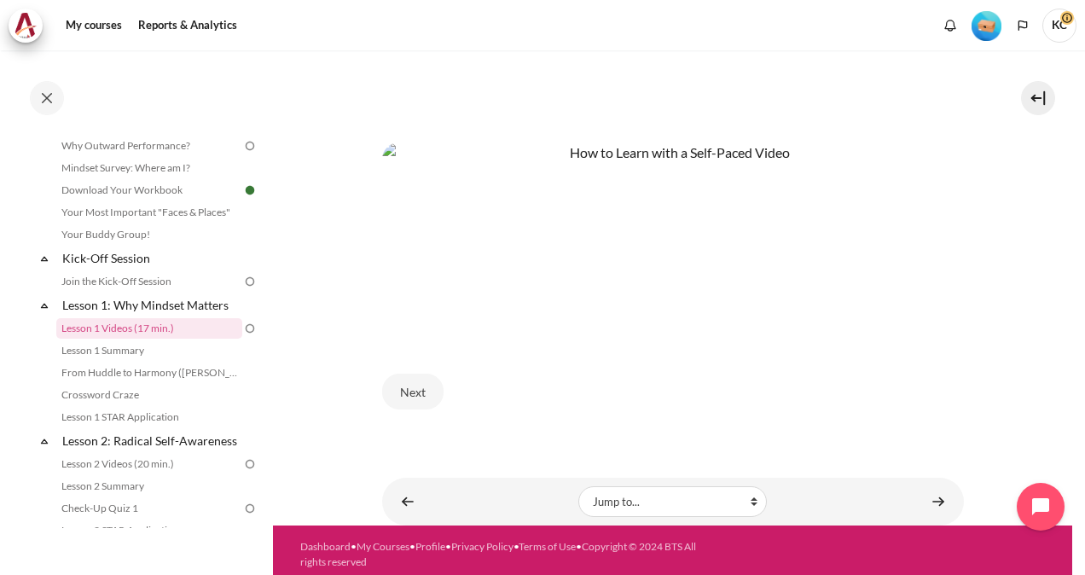
scroll to position [557, 0]
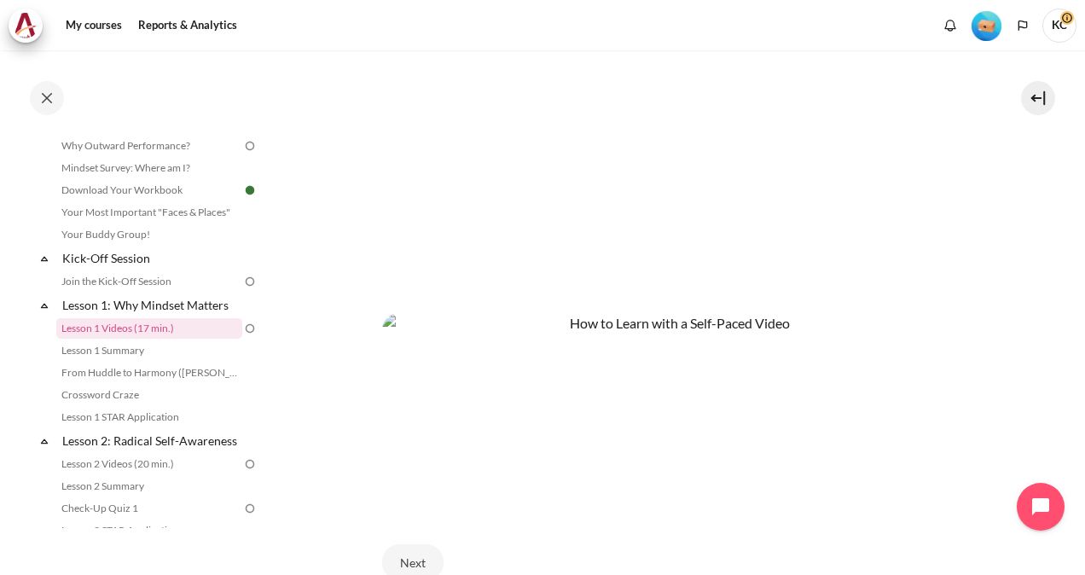
click at [1046, 210] on section "My courses OPO TW B2 Lesson 1: Why Mindset Matters Lesson 1 Videos (17 min.) Le…" at bounding box center [672, 94] width 799 height 1203
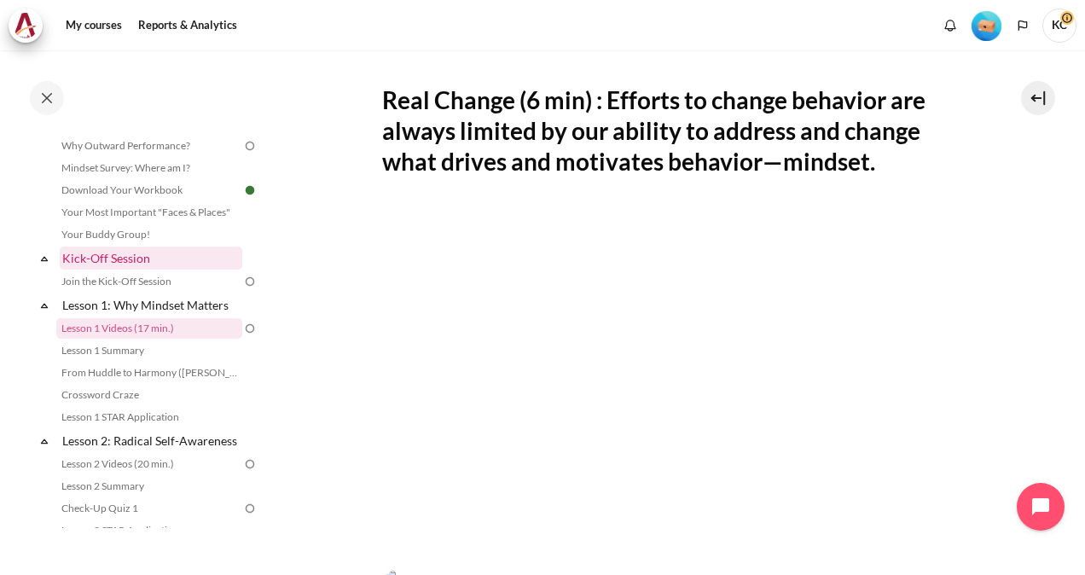
scroll to position [0, 0]
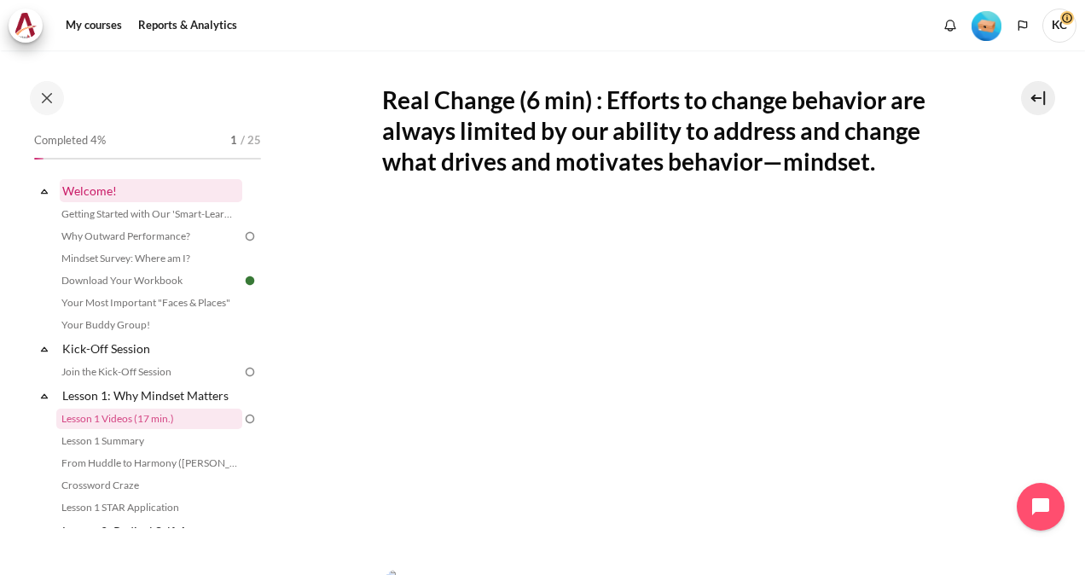
click at [99, 190] on link "Welcome!" at bounding box center [151, 190] width 183 height 23
click at [113, 219] on link "Getting Started with Our 'Smart-Learning' Platform" at bounding box center [149, 214] width 186 height 20
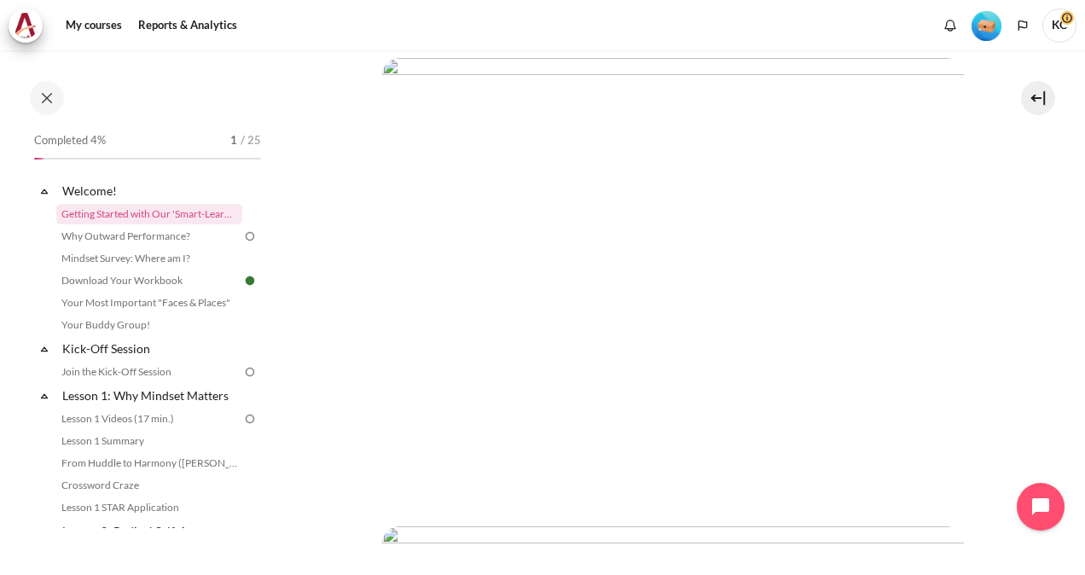
scroll to position [369, 0]
click at [110, 237] on link "Why Outward Performance?" at bounding box center [149, 236] width 186 height 20
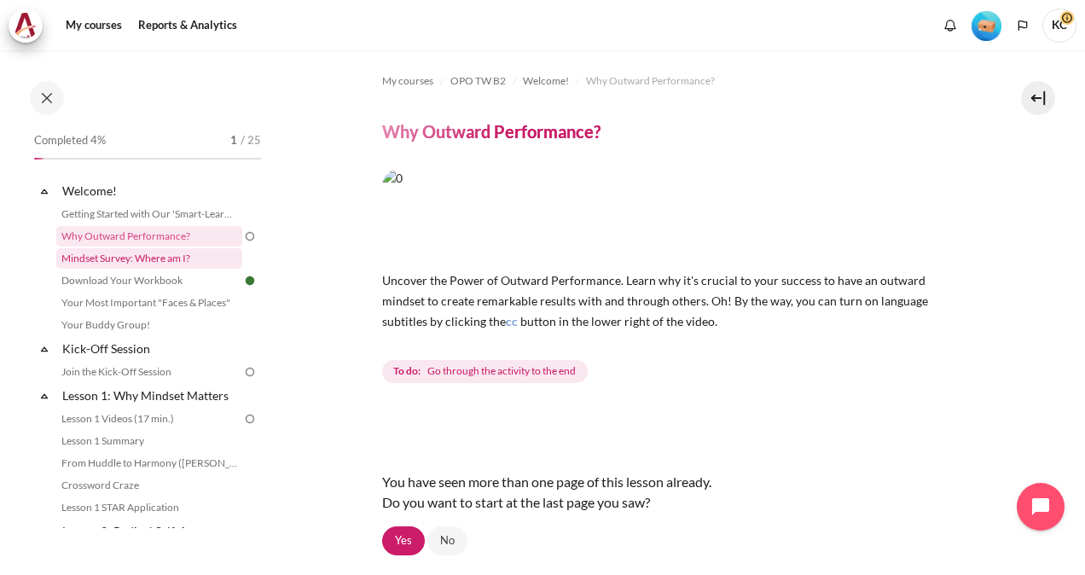
click at [91, 261] on link "Mindset Survey: Where am I?" at bounding box center [149, 258] width 186 height 20
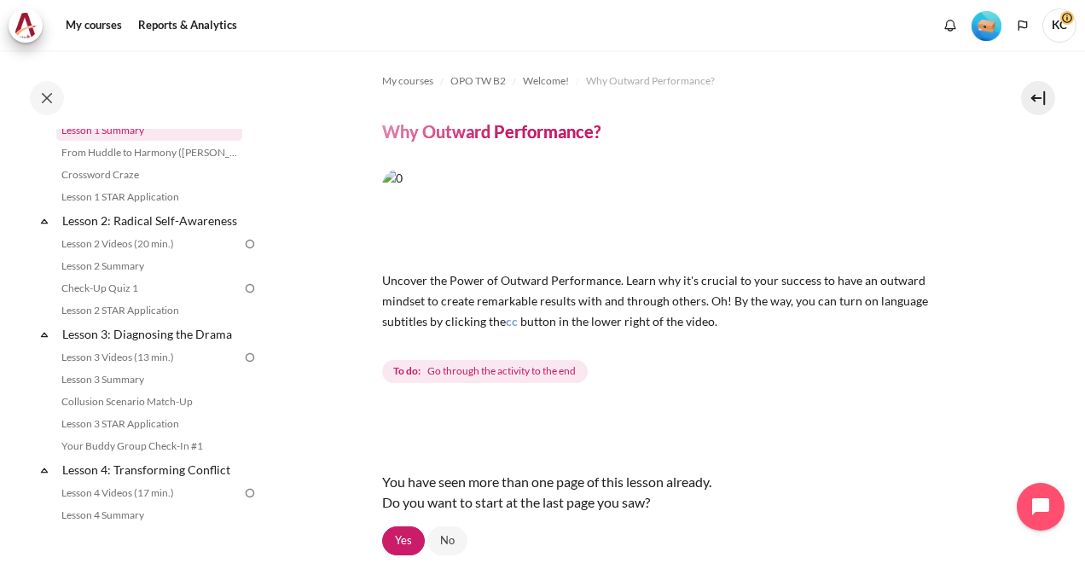
scroll to position [256, 0]
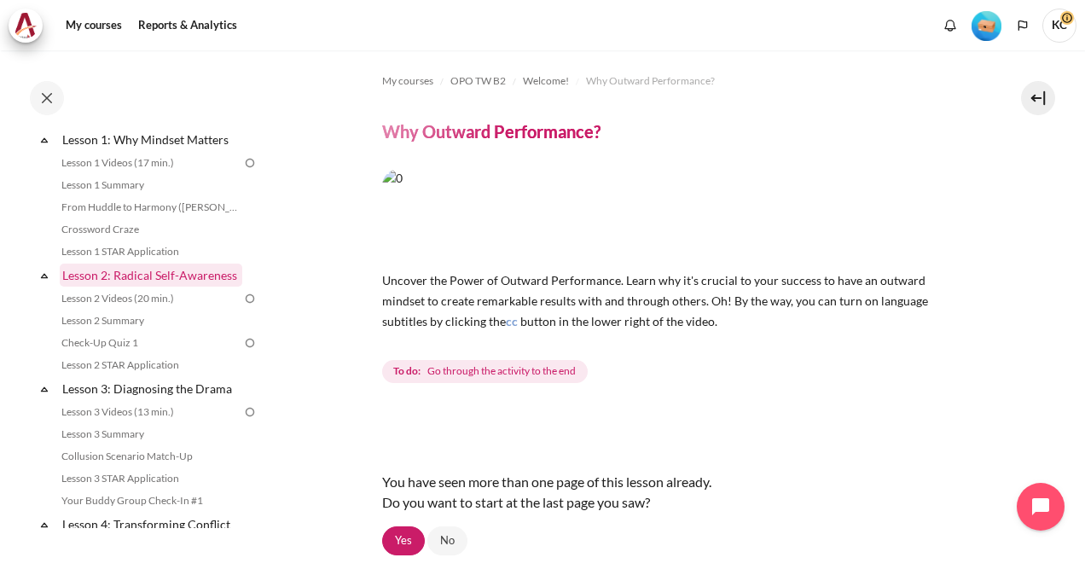
click at [155, 272] on link "Lesson 2: Radical Self-Awareness" at bounding box center [151, 275] width 183 height 23
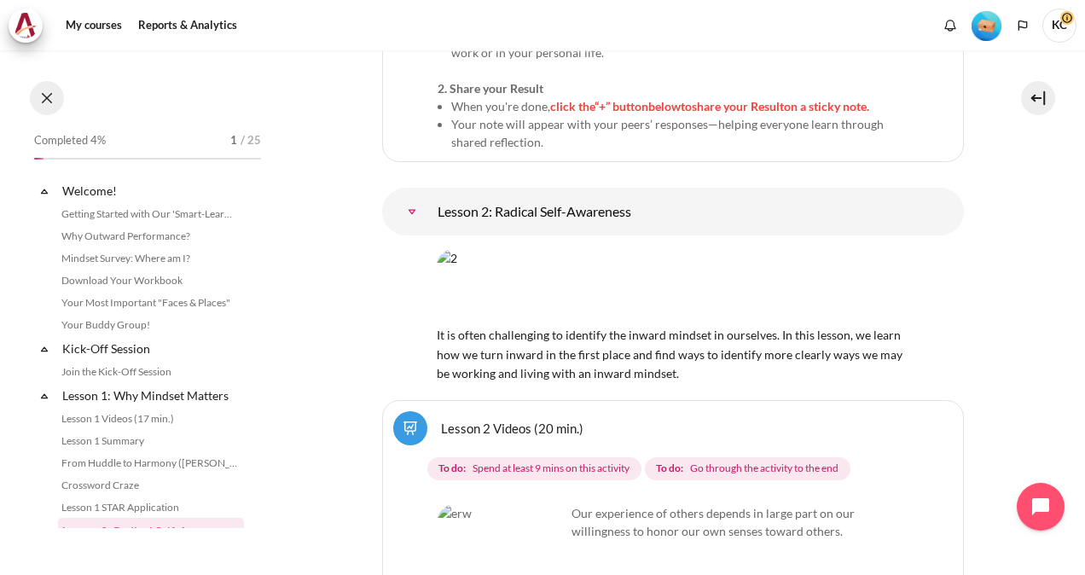
scroll to position [322, 0]
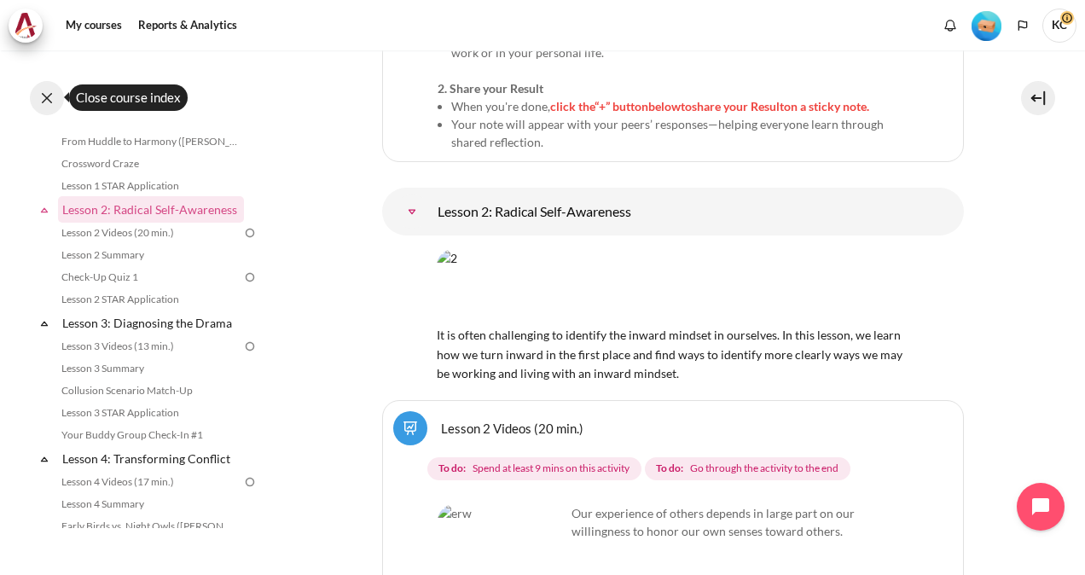
click at [52, 96] on button at bounding box center [47, 98] width 34 height 34
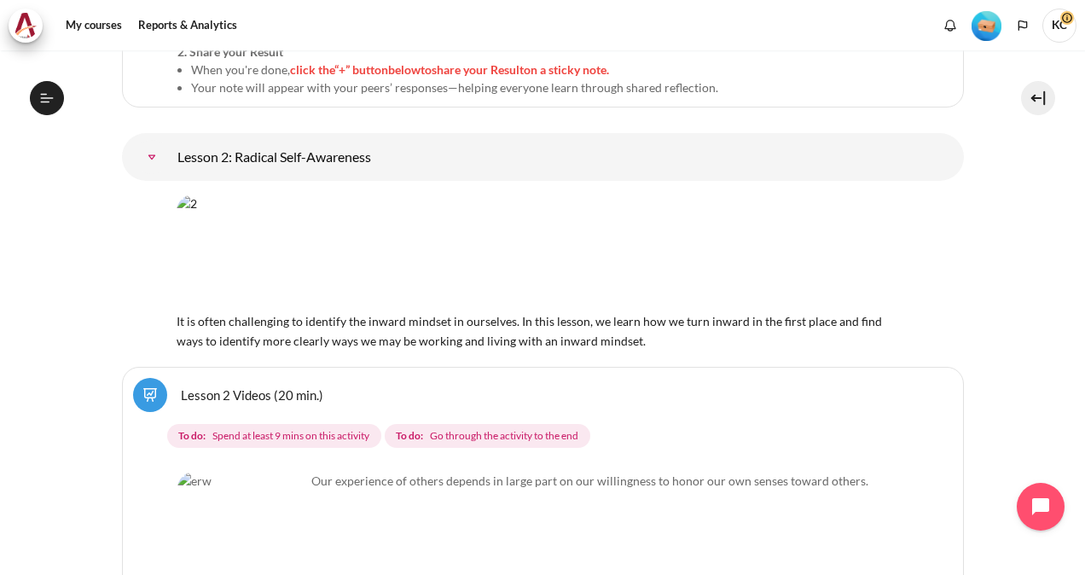
click at [52, 96] on icon at bounding box center [46, 97] width 15 height 15
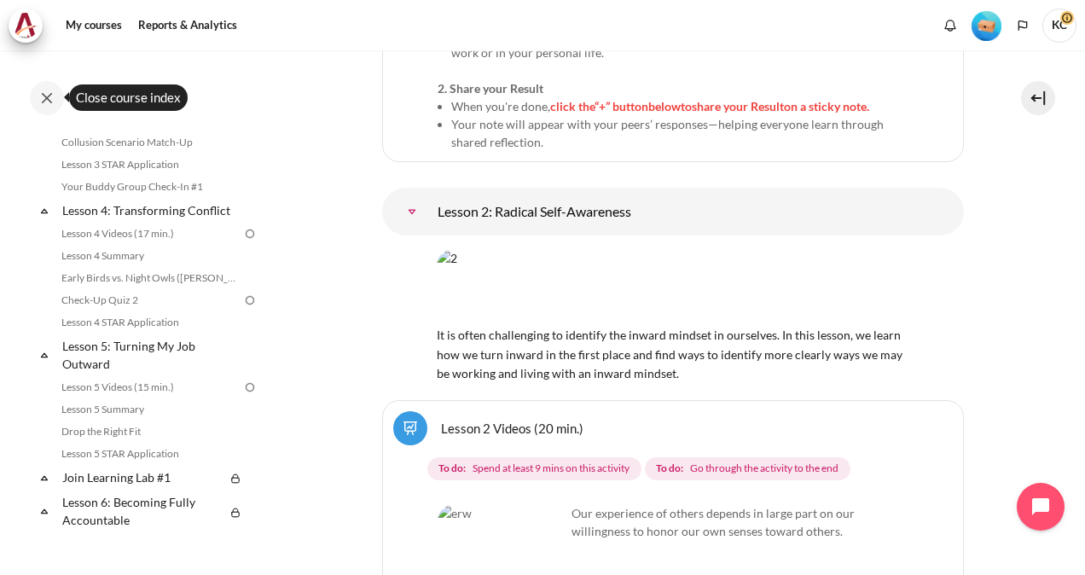
scroll to position [0, 0]
